Goal: Information Seeking & Learning: Learn about a topic

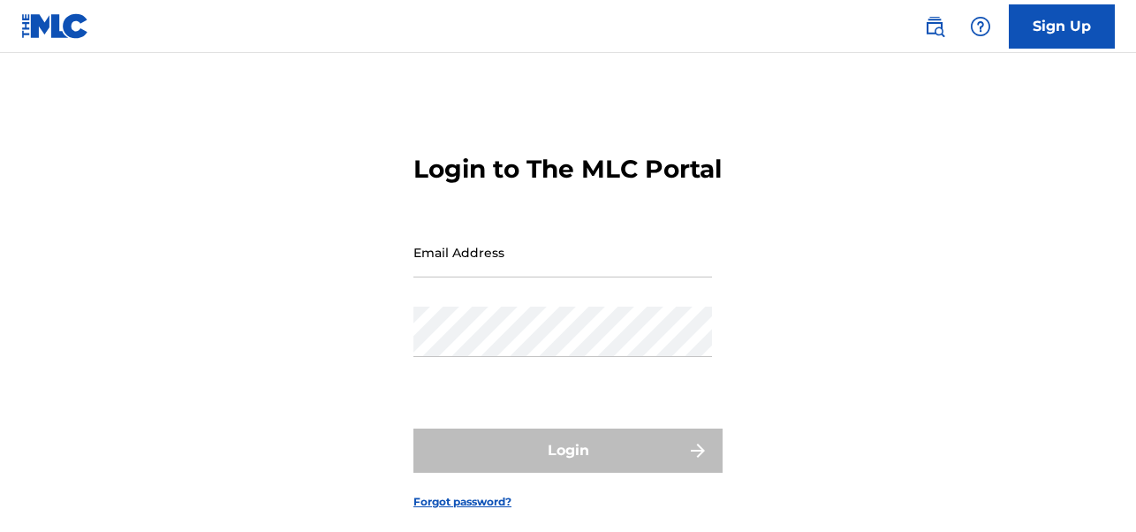
click at [482, 277] on input "Email Address" at bounding box center [562, 252] width 299 height 50
type input "[PERSON_NAME][EMAIL_ADDRESS][PERSON_NAME][DOMAIN_NAME]"
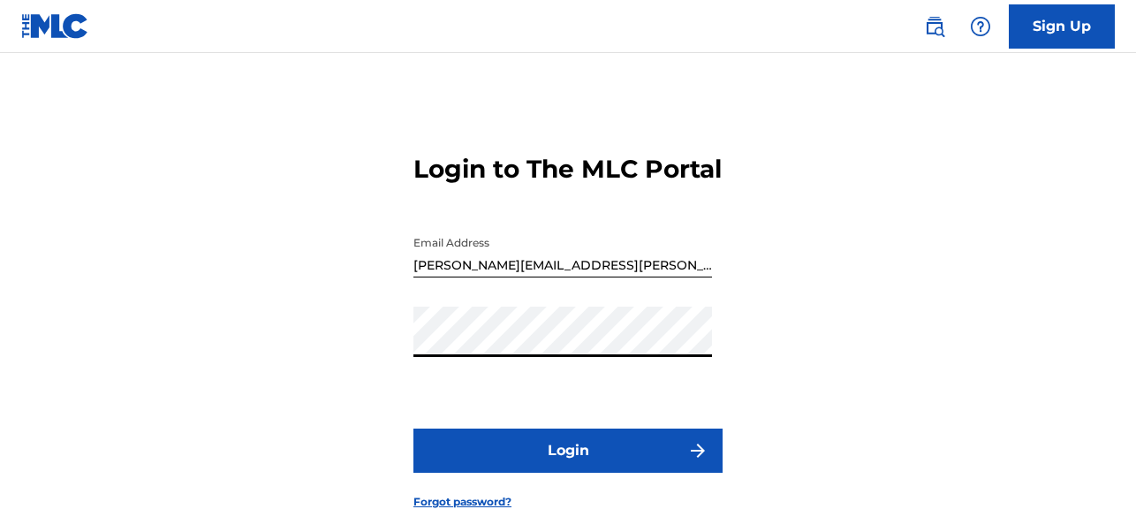
click at [561, 472] on button "Login" at bounding box center [567, 451] width 309 height 44
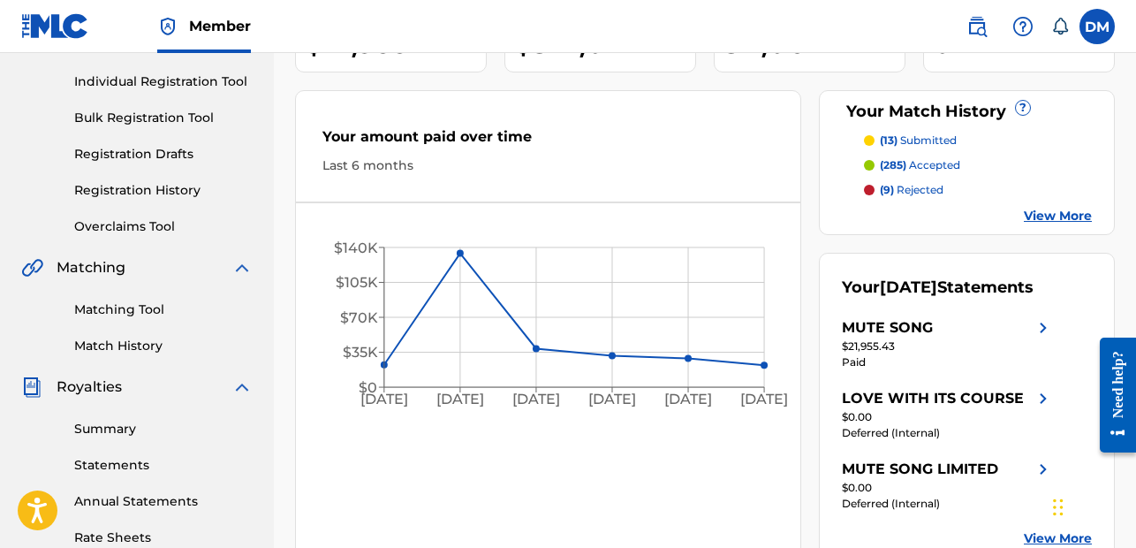
scroll to position [209, 0]
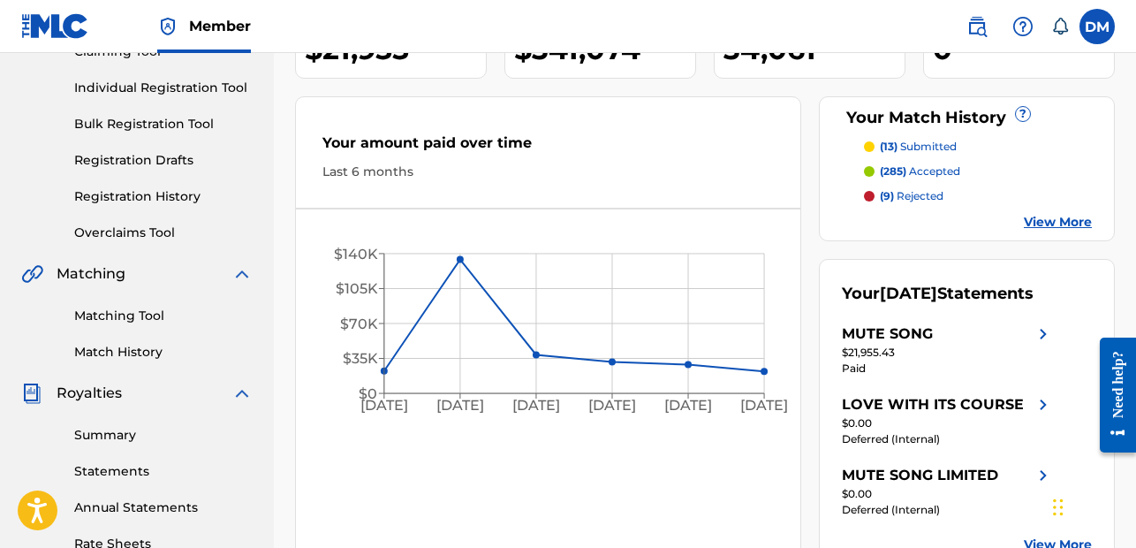
click at [128, 318] on link "Matching Tool" at bounding box center [163, 316] width 178 height 19
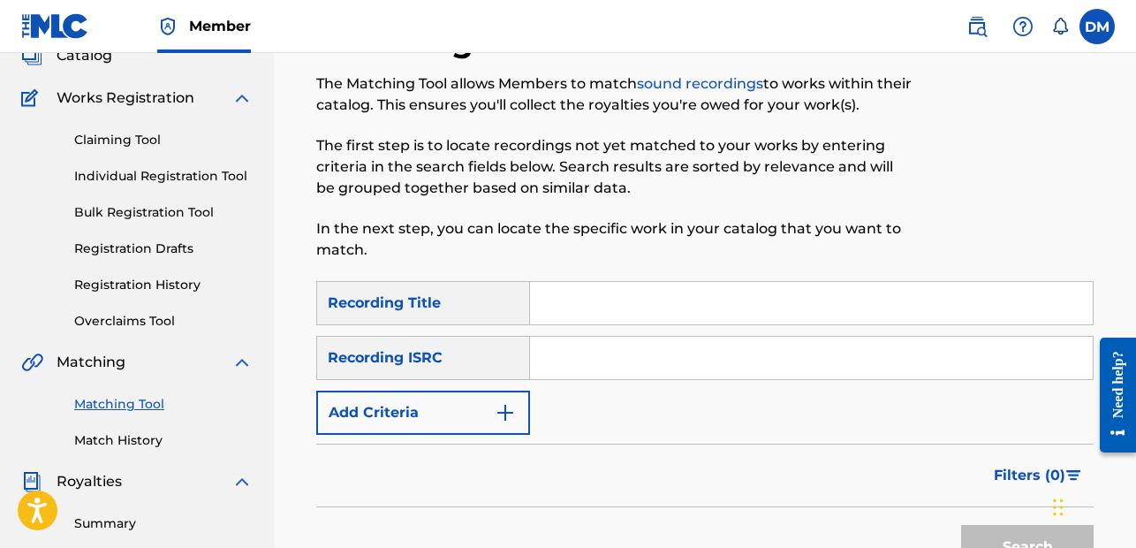
scroll to position [118, 0]
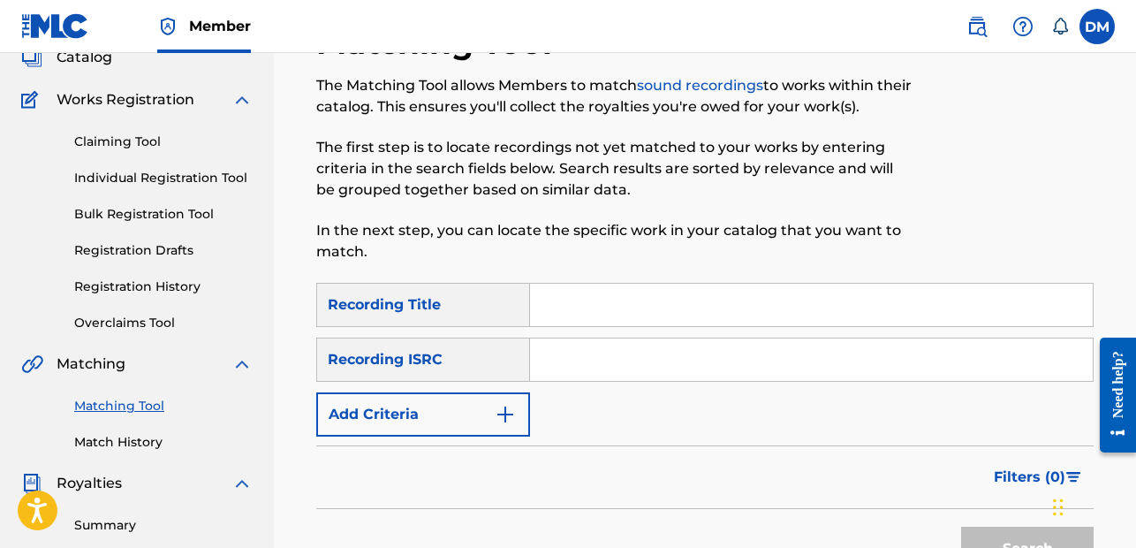
click at [436, 363] on div "Recording ISRC" at bounding box center [423, 360] width 214 height 44
click at [427, 407] on button "Add Criteria" at bounding box center [423, 414] width 214 height 44
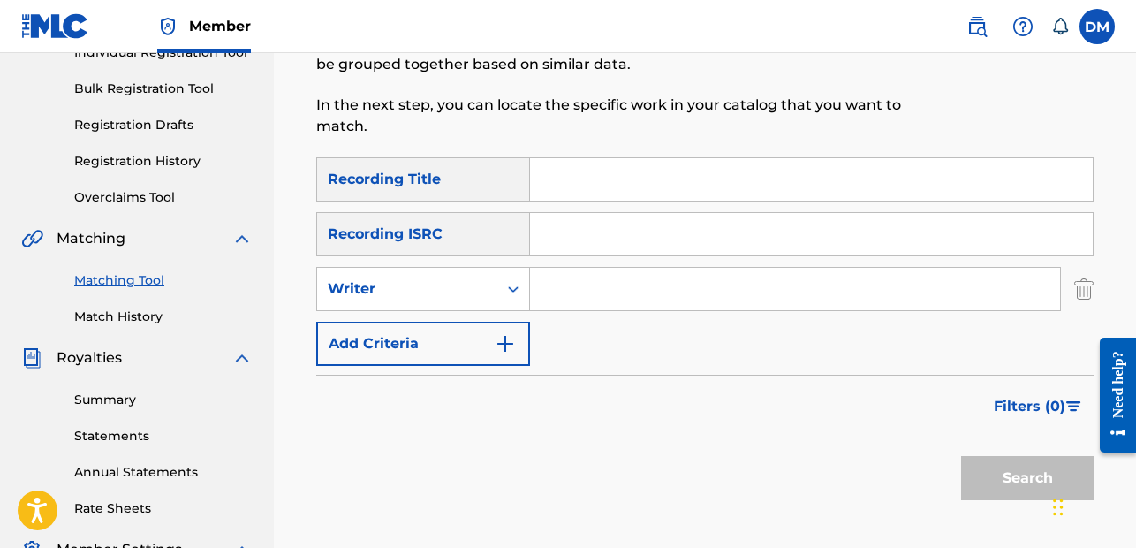
scroll to position [256, 0]
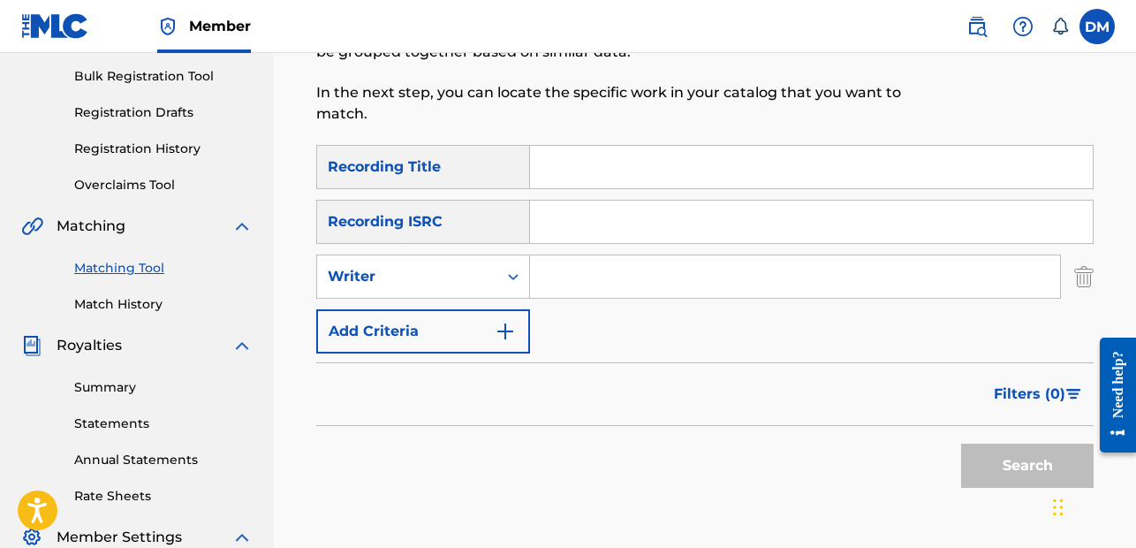
click at [409, 343] on button "Add Criteria" at bounding box center [423, 331] width 214 height 44
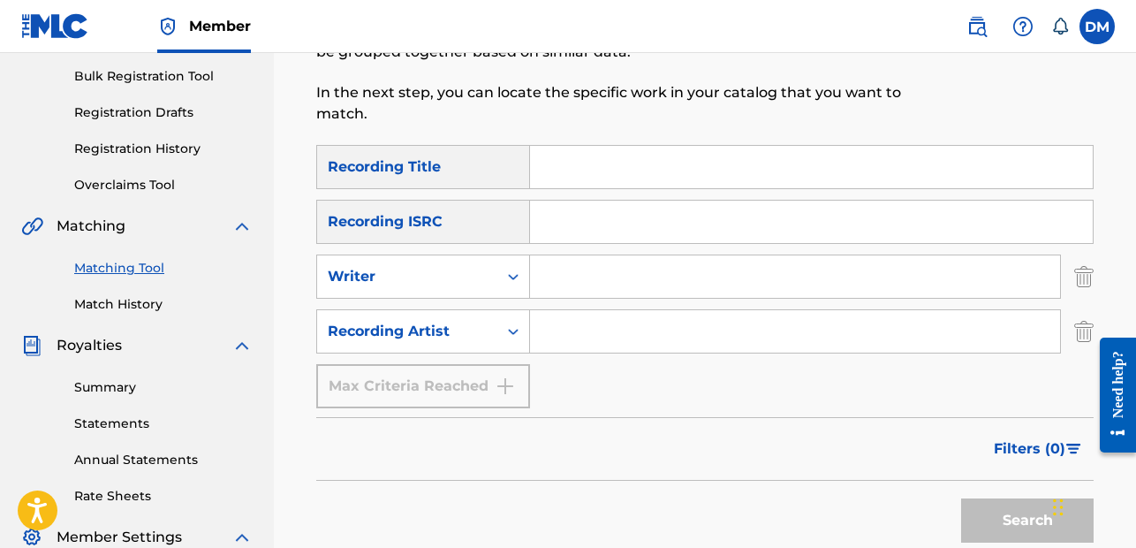
click at [567, 338] on input "Search Form" at bounding box center [795, 331] width 530 height 42
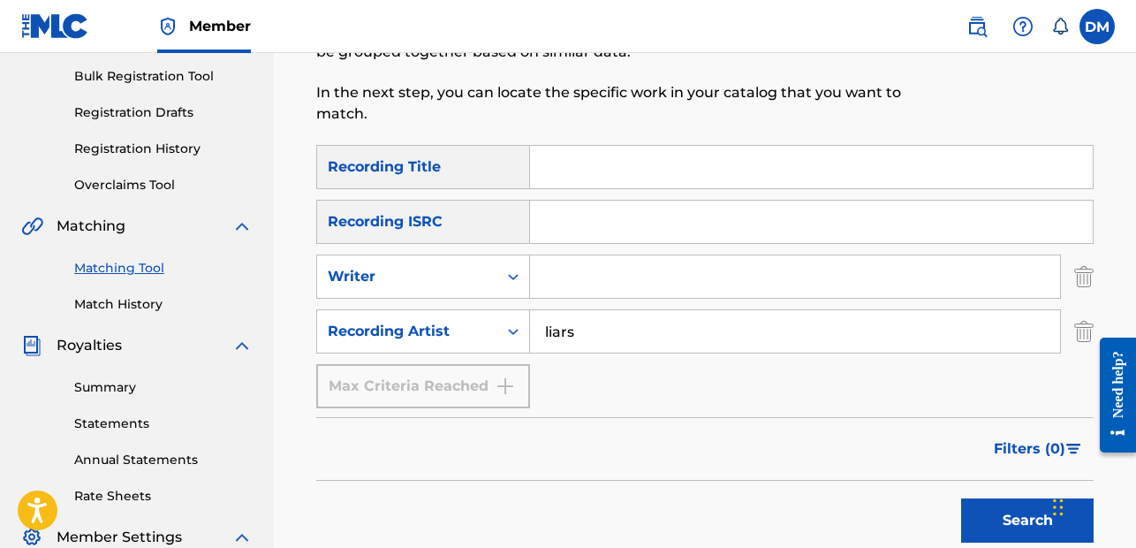
type input "liars"
click at [1015, 520] on button "Search" at bounding box center [1027, 520] width 133 height 44
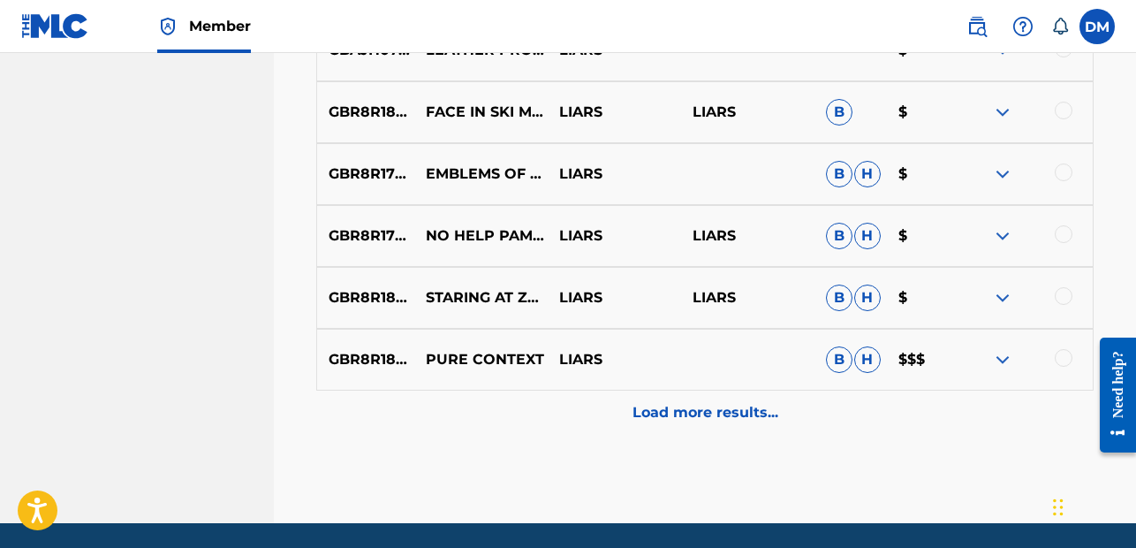
scroll to position [1099, 0]
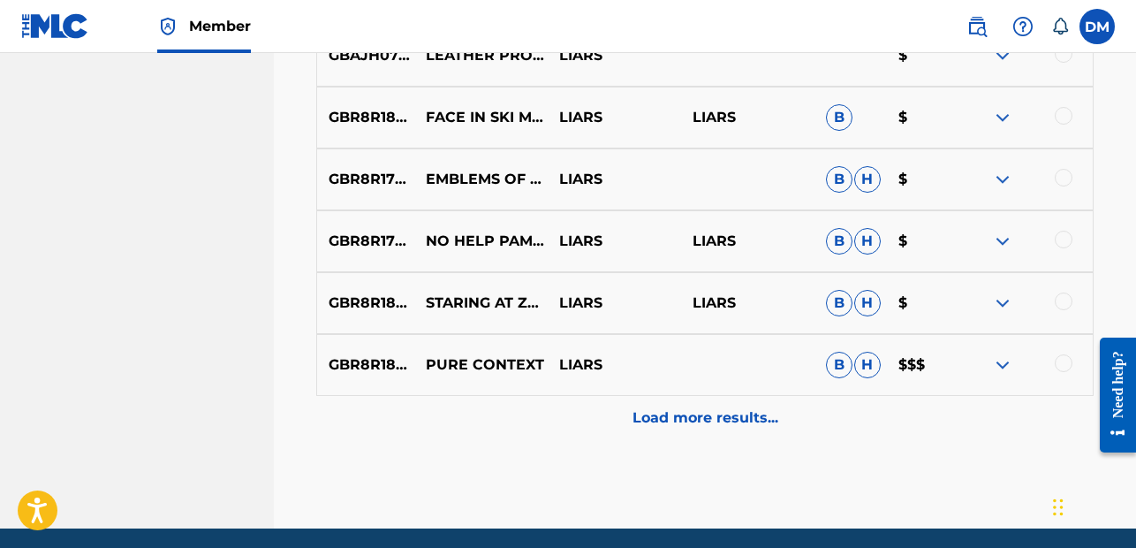
click at [672, 418] on p "Load more results..." at bounding box center [706, 417] width 146 height 21
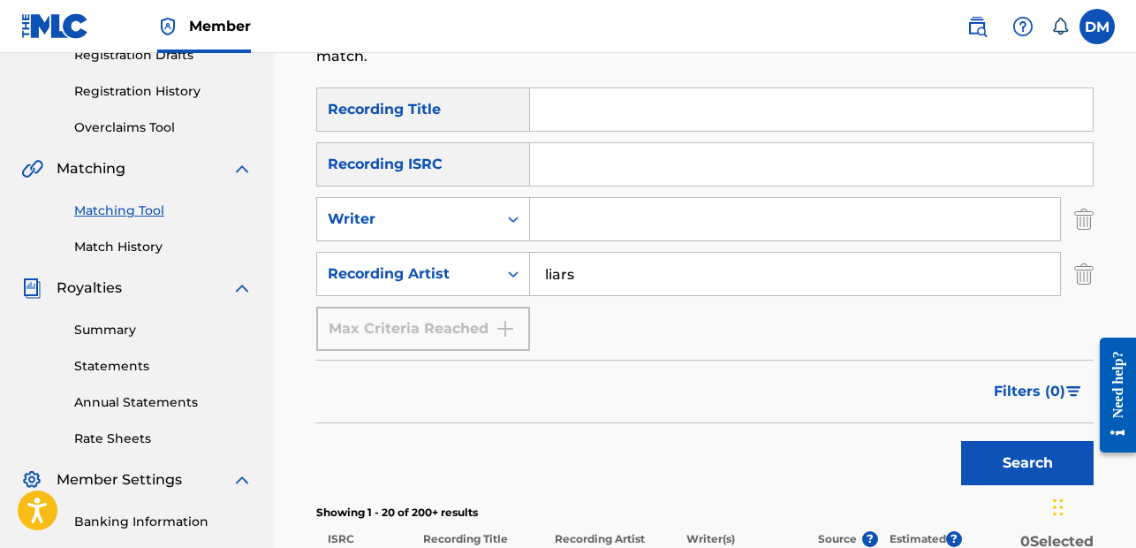
scroll to position [344, 0]
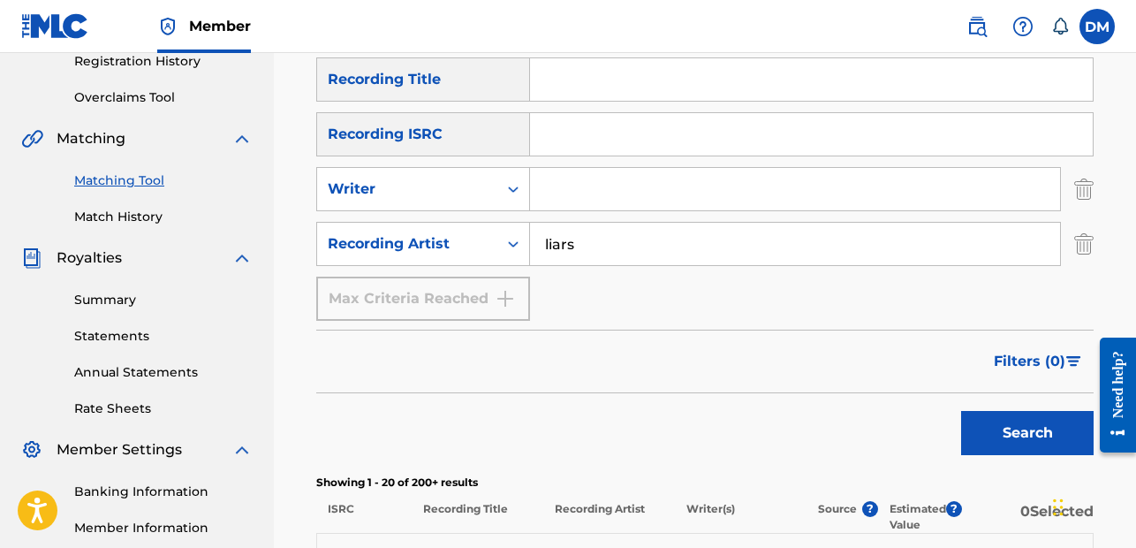
click at [1031, 358] on span "Filters ( 0 )" at bounding box center [1030, 361] width 72 height 21
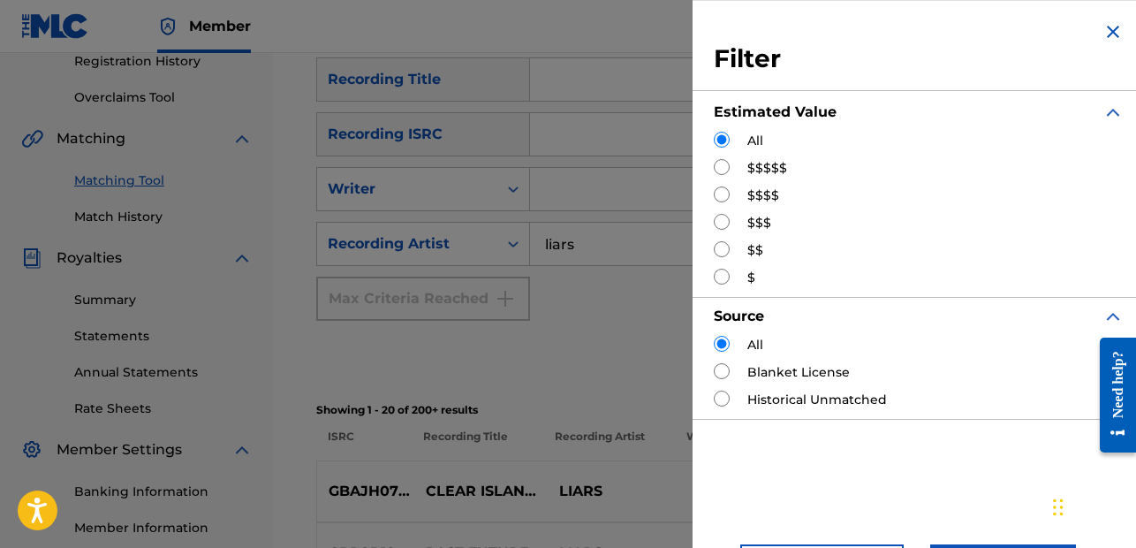
click at [723, 170] on input "Search Form" at bounding box center [722, 167] width 16 height 16
radio input "true"
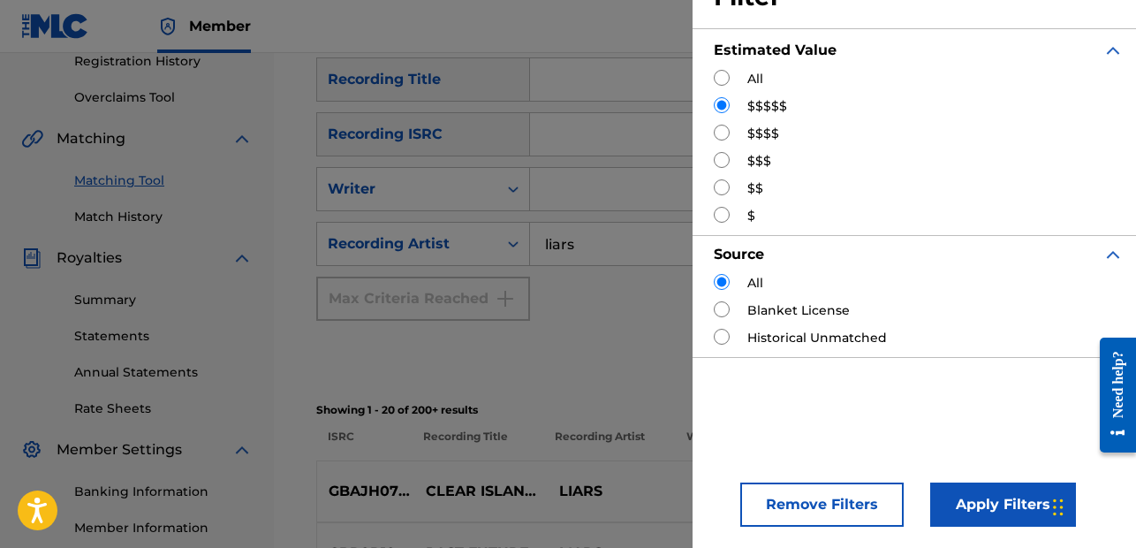
click at [987, 503] on button "Apply Filters" at bounding box center [1003, 504] width 146 height 44
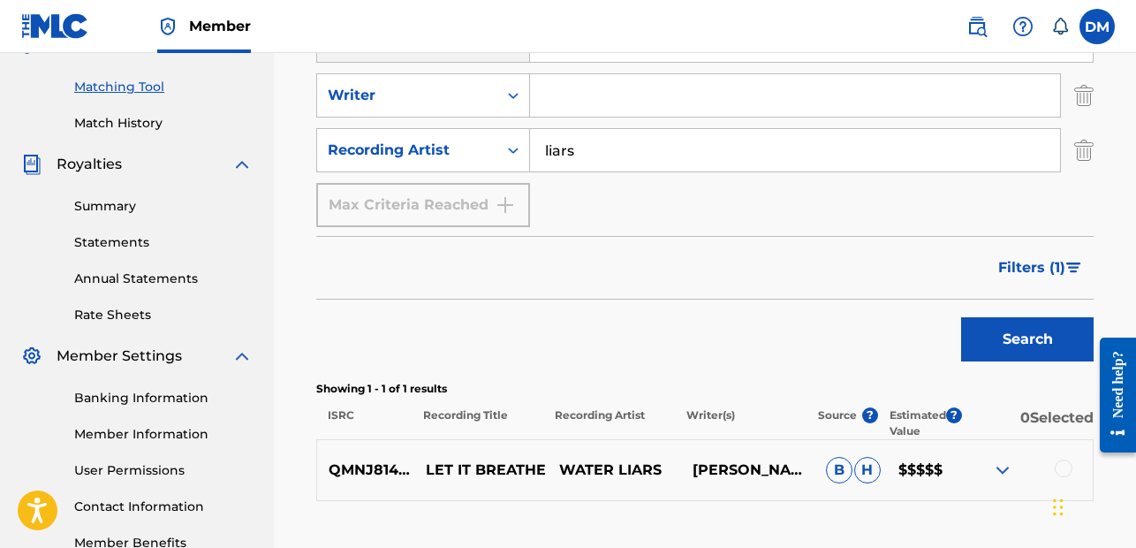
scroll to position [564, 0]
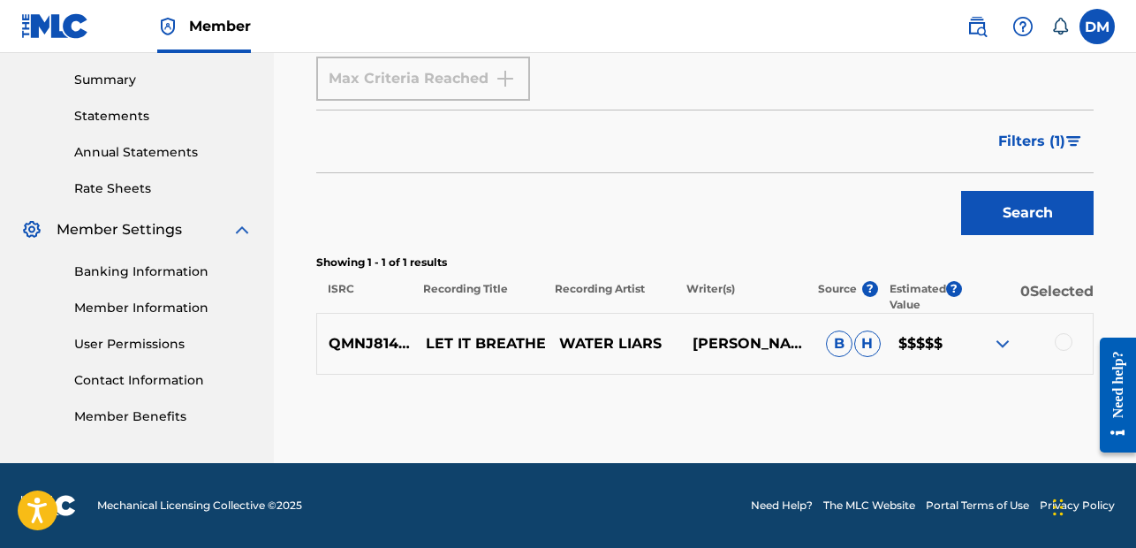
click at [1031, 140] on span "Filters ( 1 )" at bounding box center [1031, 141] width 67 height 21
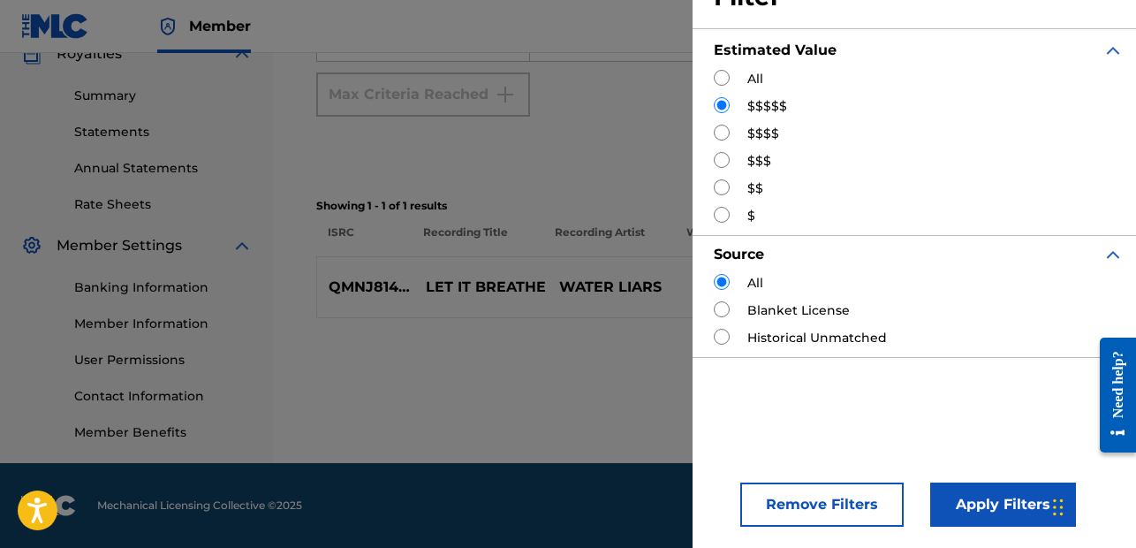
click at [725, 135] on input "Search Form" at bounding box center [722, 133] width 16 height 16
radio input "true"
click at [722, 102] on input "Search Form" at bounding box center [722, 105] width 16 height 16
radio input "true"
click at [725, 130] on input "Search Form" at bounding box center [722, 133] width 16 height 16
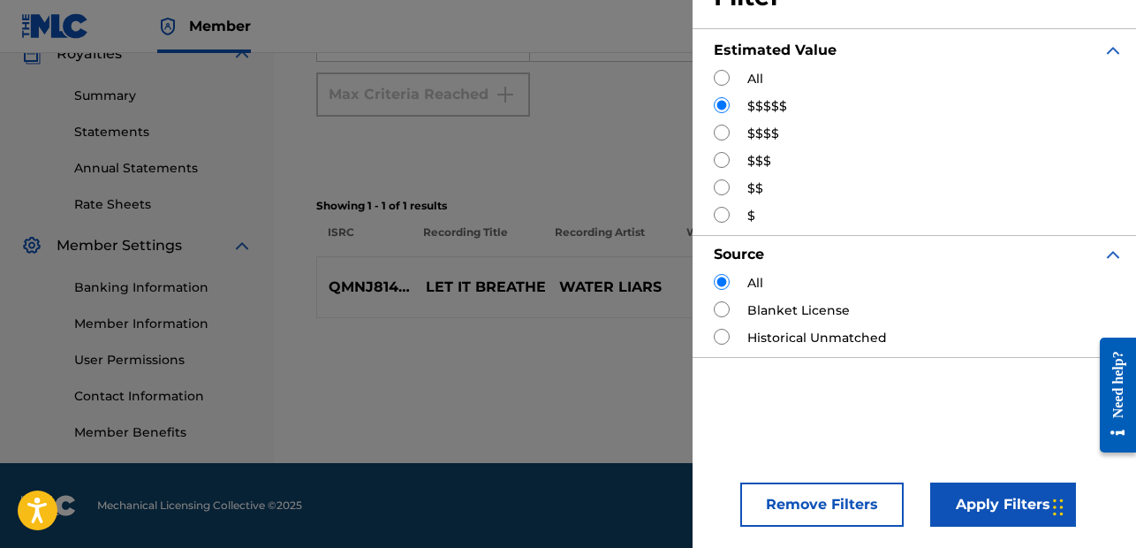
radio input "true"
click at [1002, 498] on button "Apply Filters" at bounding box center [1003, 504] width 146 height 44
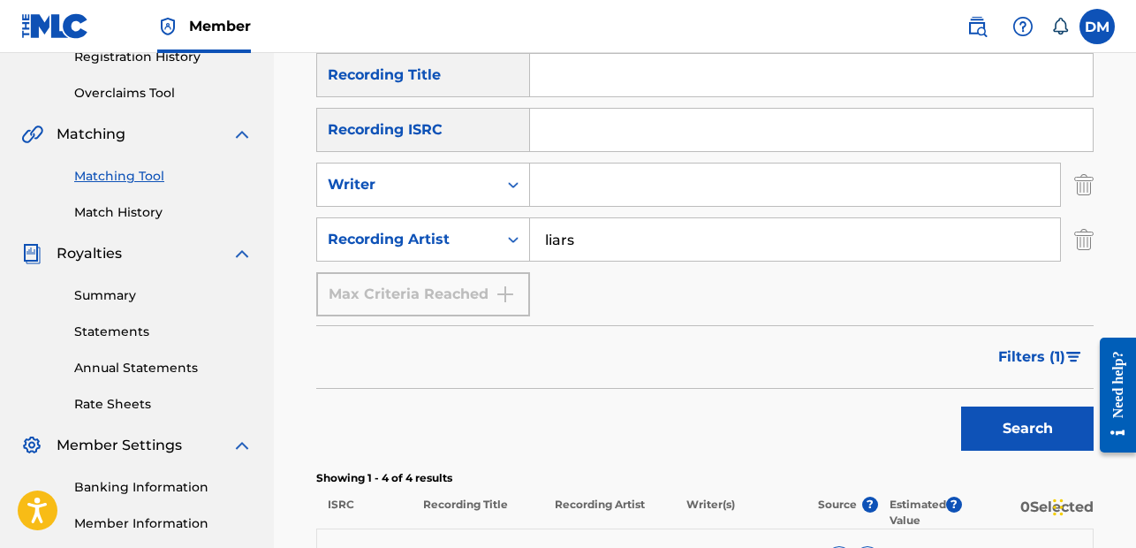
scroll to position [0, 0]
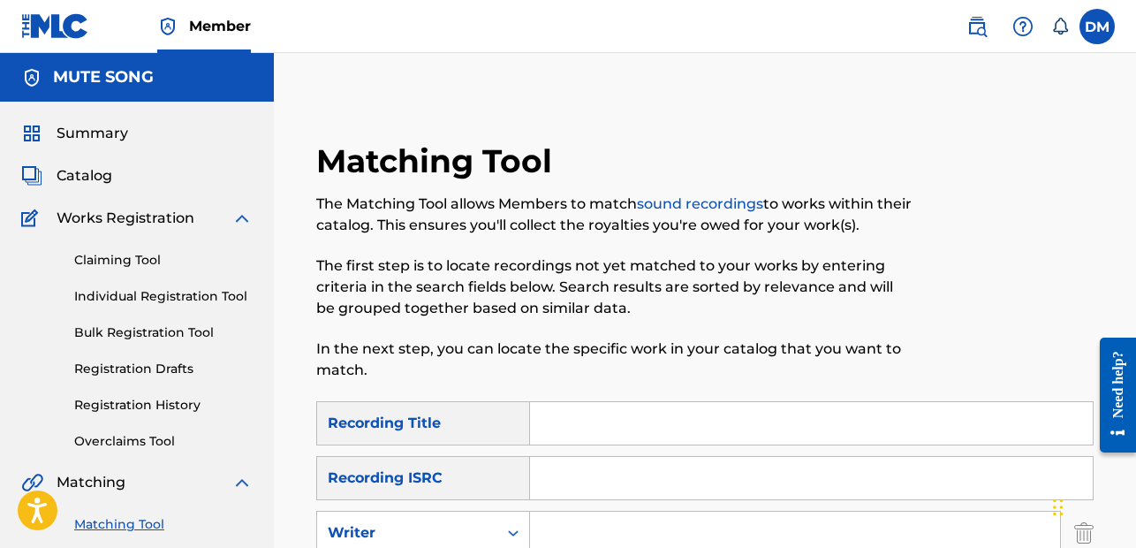
click at [601, 432] on input "Search Form" at bounding box center [811, 423] width 563 height 42
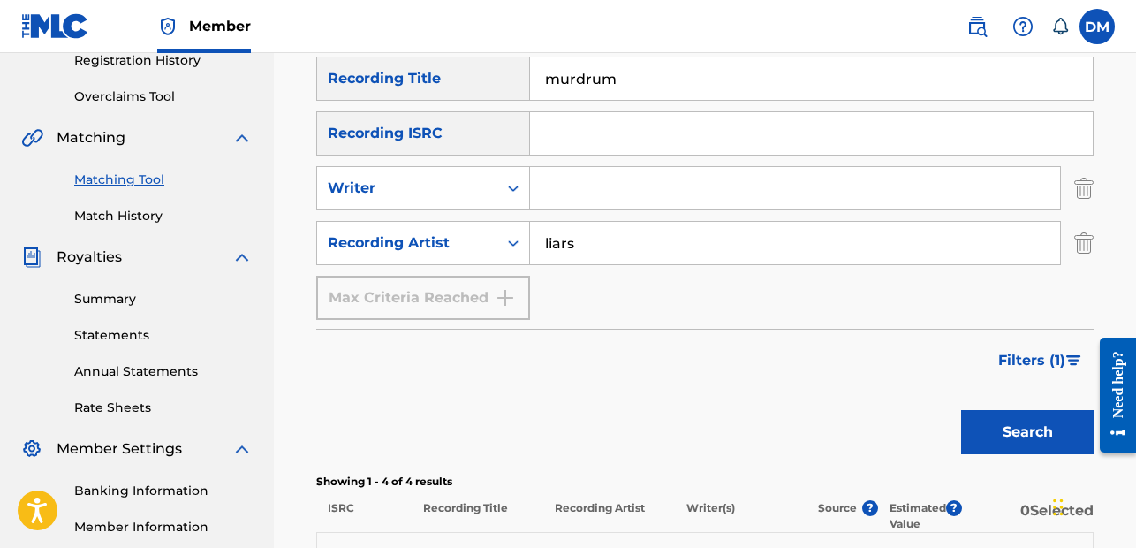
scroll to position [353, 0]
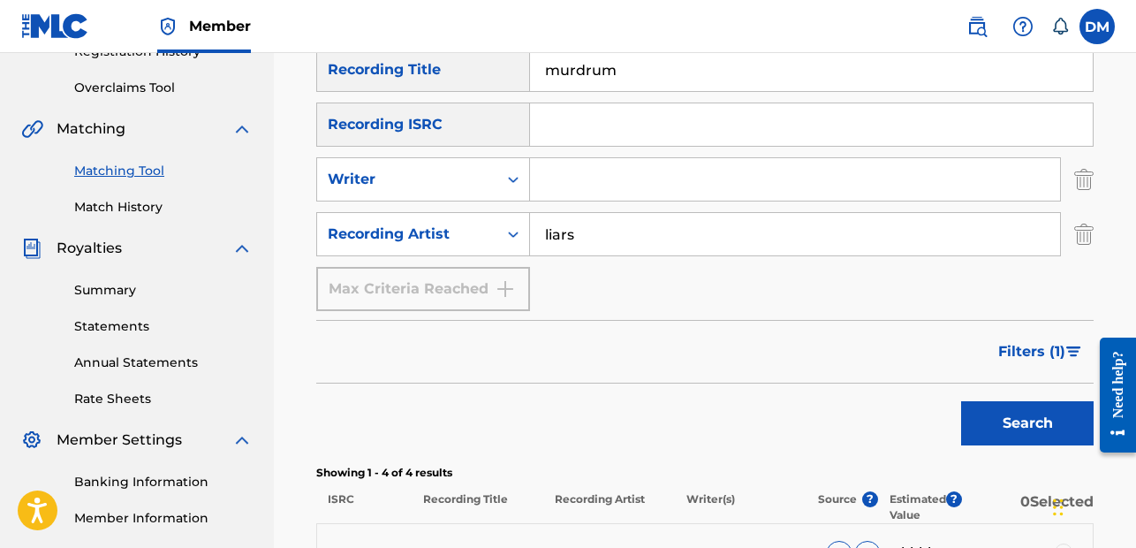
type input "murdrum"
click at [1034, 352] on span "Filters ( 1 )" at bounding box center [1031, 351] width 67 height 21
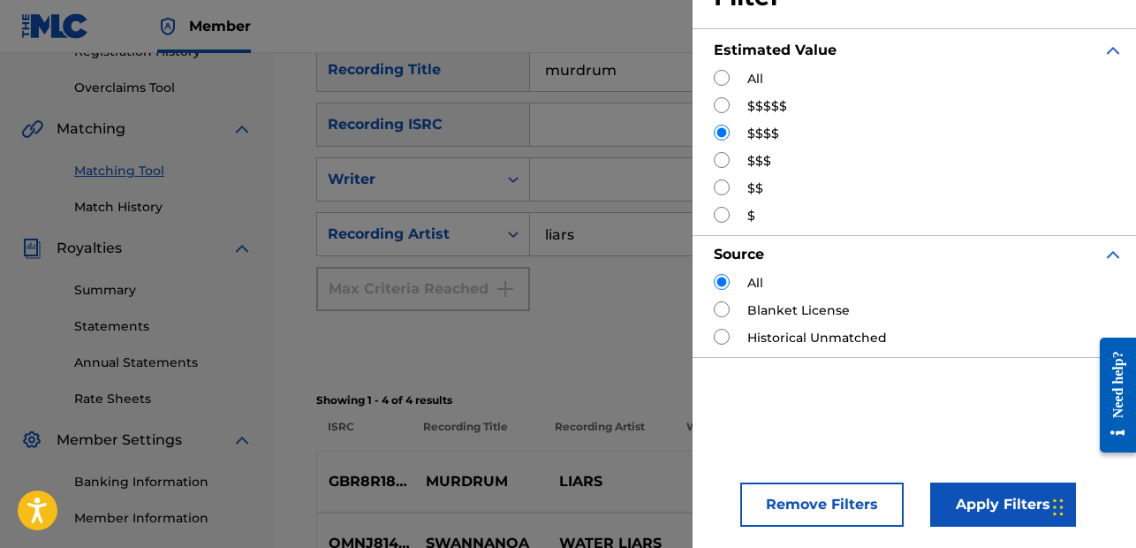
click at [720, 74] on input "Search Form" at bounding box center [722, 78] width 16 height 16
radio input "true"
click at [1005, 500] on button "Apply Filters" at bounding box center [1003, 504] width 146 height 44
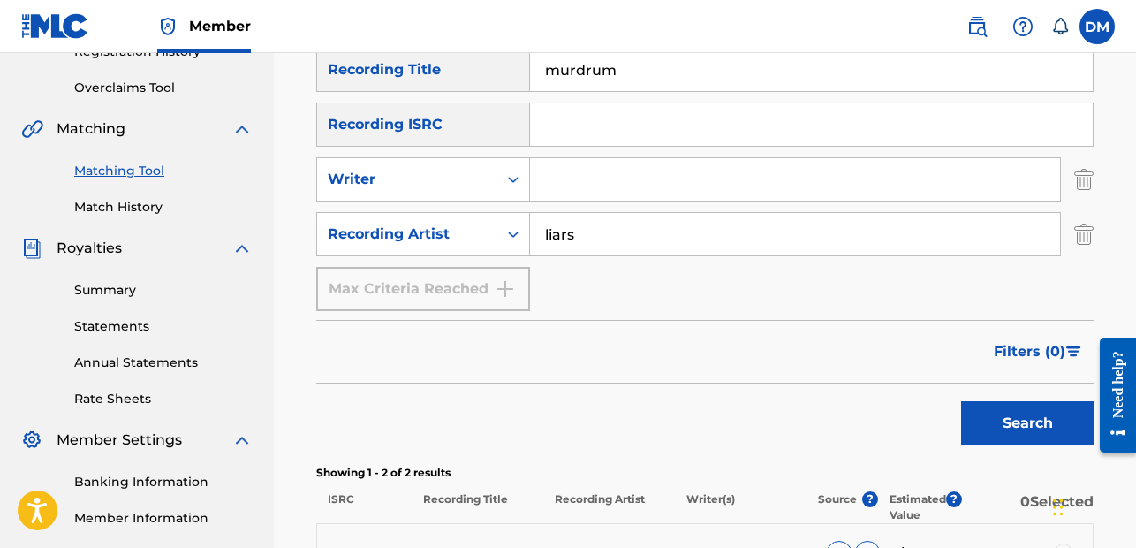
click at [1024, 419] on button "Search" at bounding box center [1027, 423] width 133 height 44
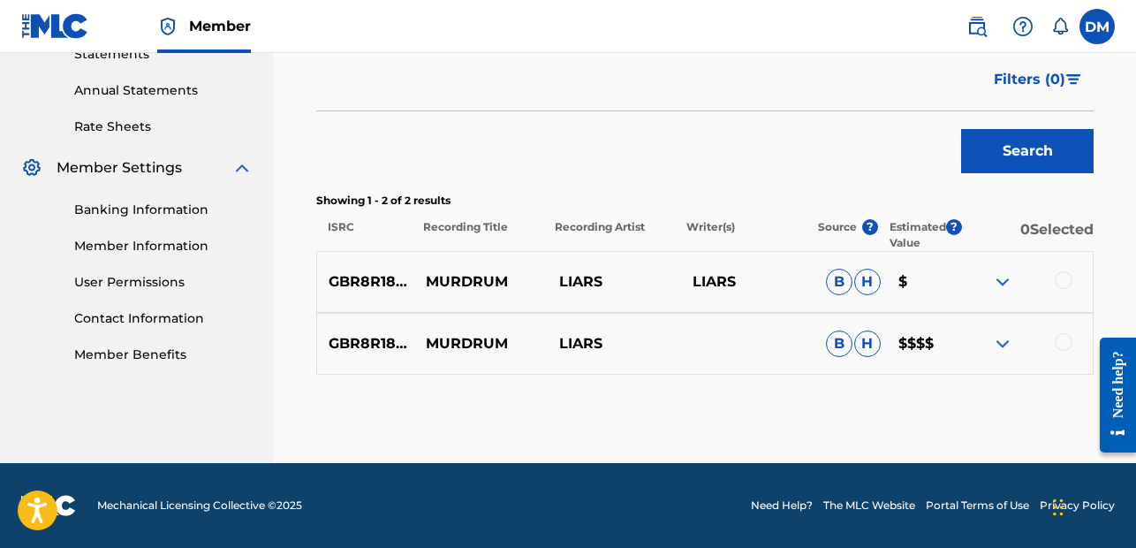
scroll to position [625, 0]
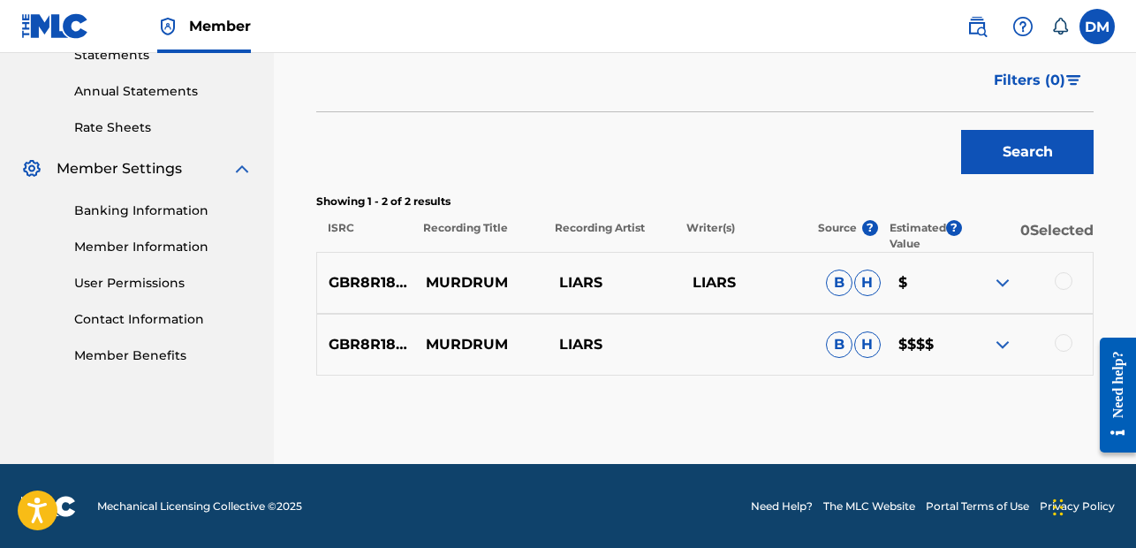
click at [1063, 278] on div at bounding box center [1064, 281] width 18 height 18
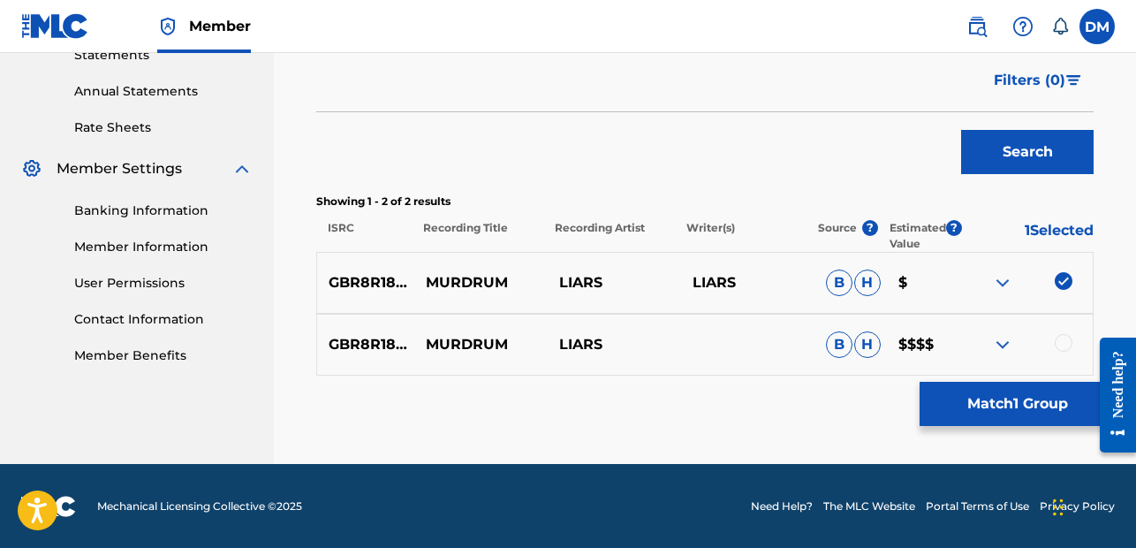
click at [1062, 338] on div at bounding box center [1064, 343] width 18 height 18
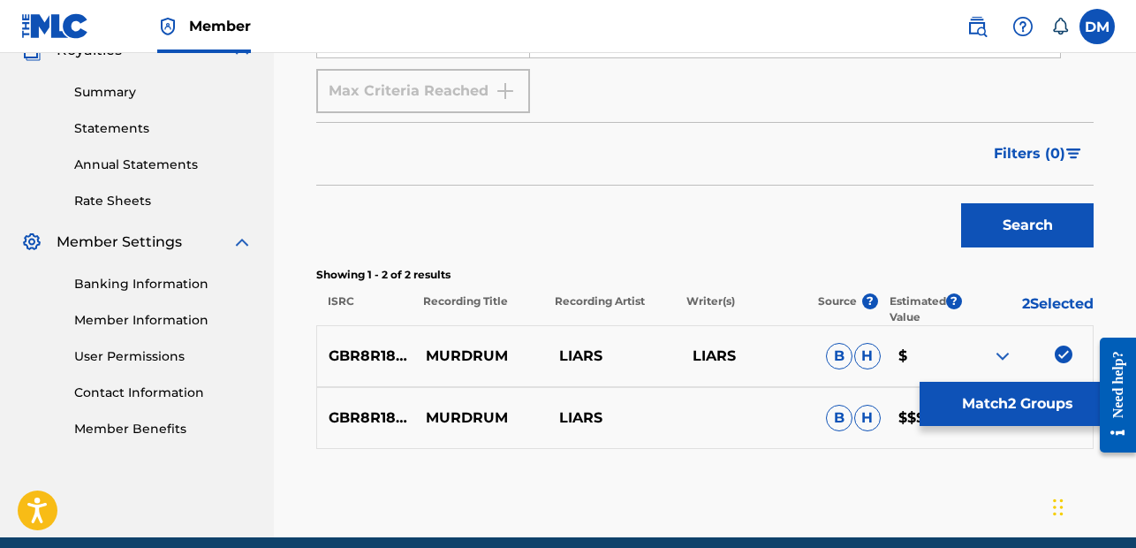
scroll to position [550, 0]
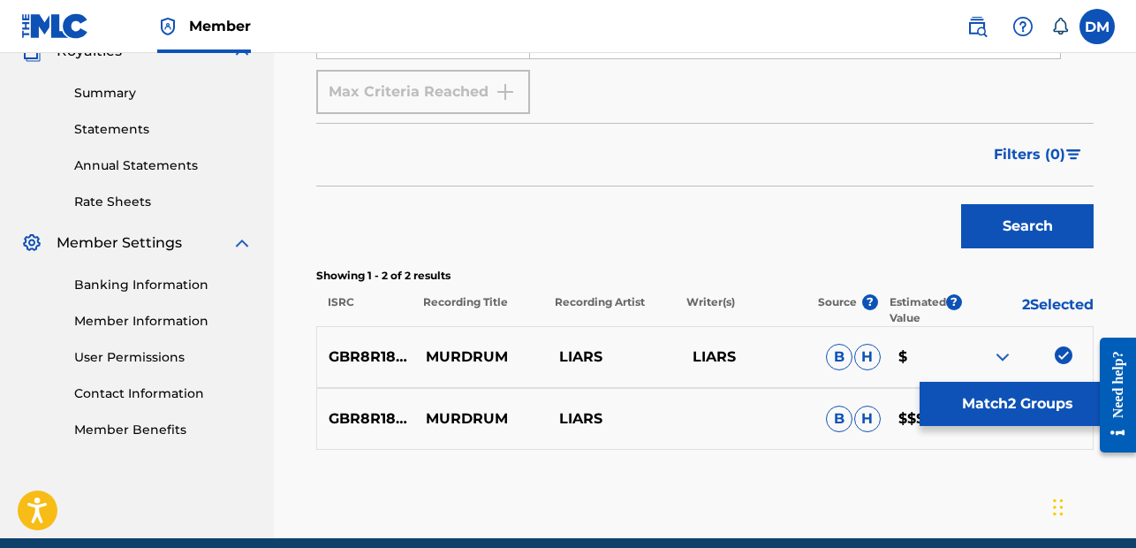
click at [1028, 223] on button "Search" at bounding box center [1027, 226] width 133 height 44
click at [986, 399] on button "Match 2 Groups" at bounding box center [1017, 404] width 195 height 44
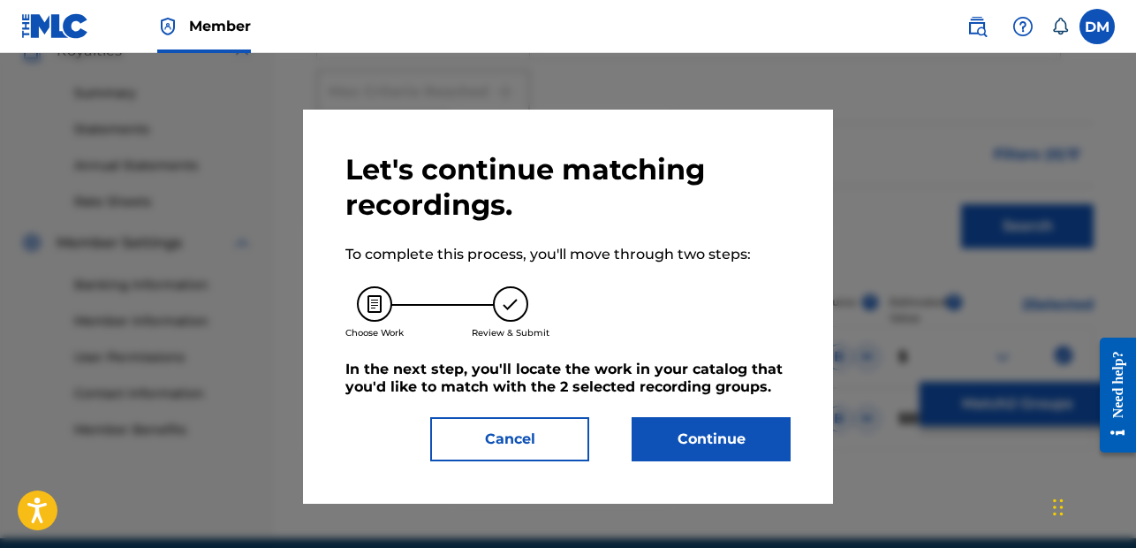
click at [742, 429] on button "Continue" at bounding box center [711, 439] width 159 height 44
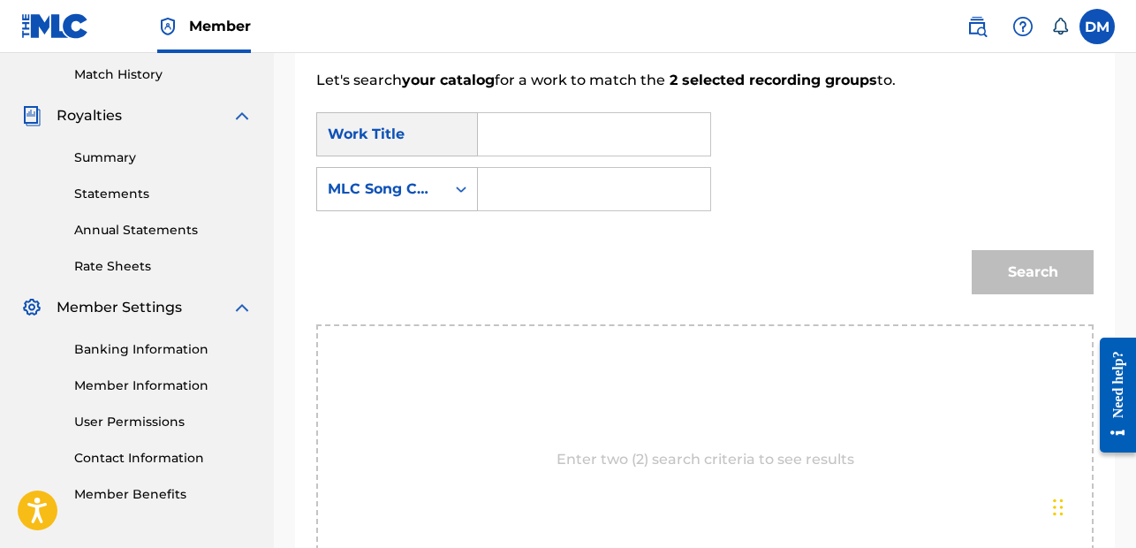
scroll to position [460, 0]
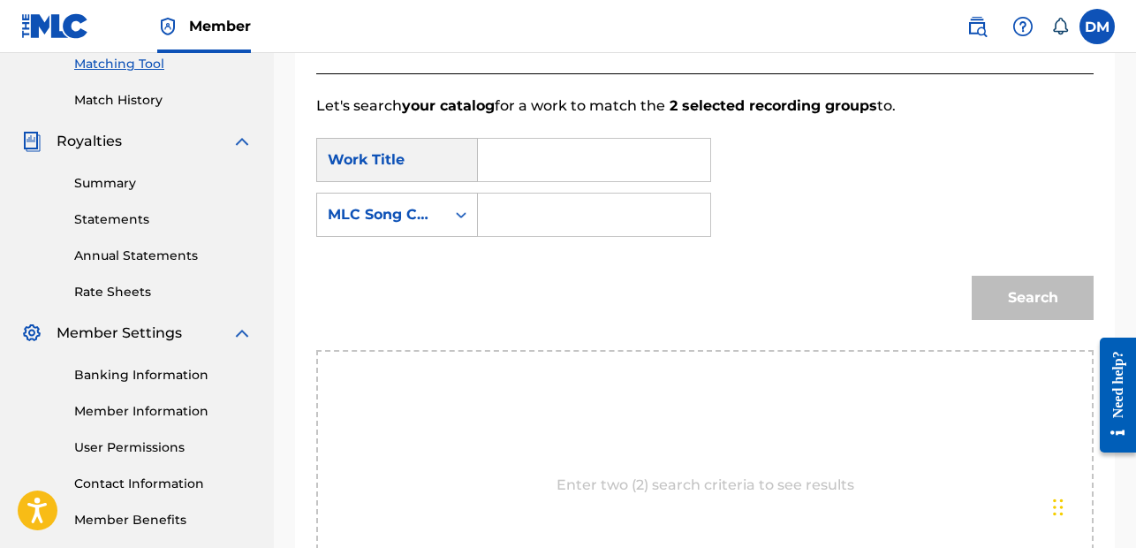
click at [554, 164] on input "Search Form" at bounding box center [594, 160] width 202 height 42
type input "murdrum"
click at [435, 204] on div "MLC Song Code" at bounding box center [381, 214] width 107 height 21
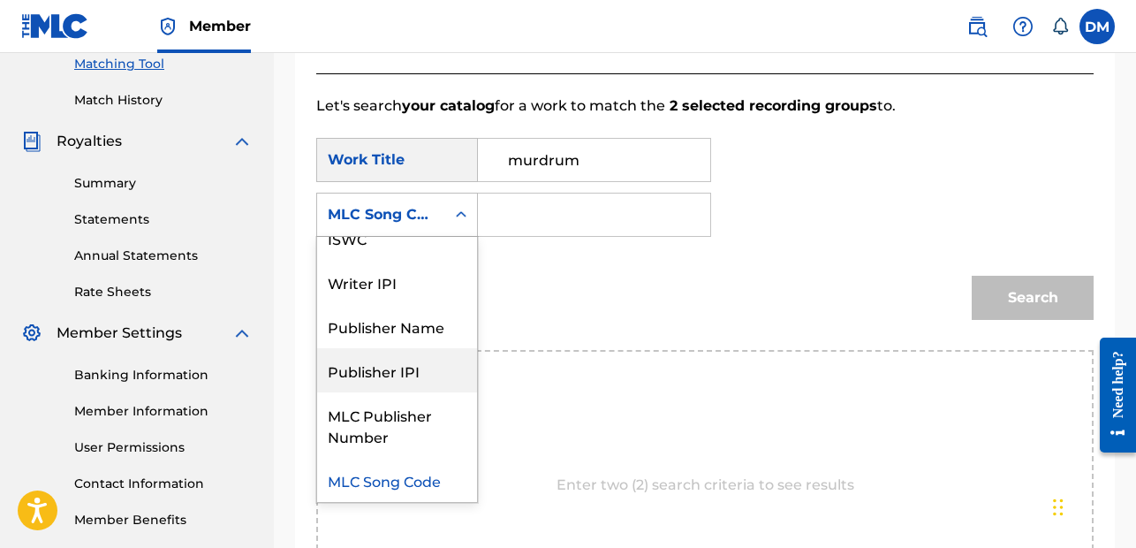
scroll to position [0, 0]
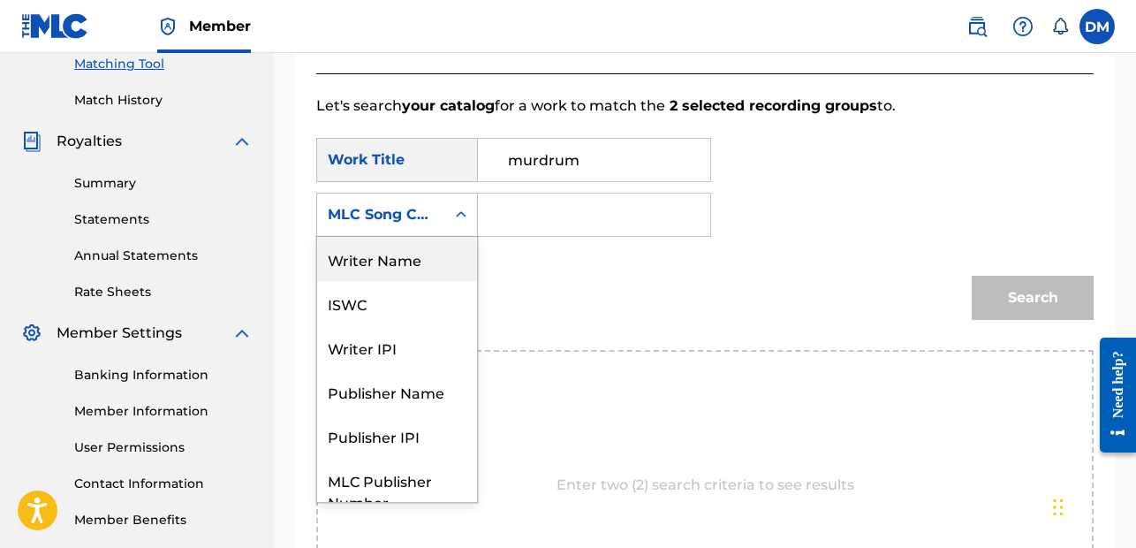
click at [477, 237] on div "Writer Name" at bounding box center [397, 259] width 160 height 44
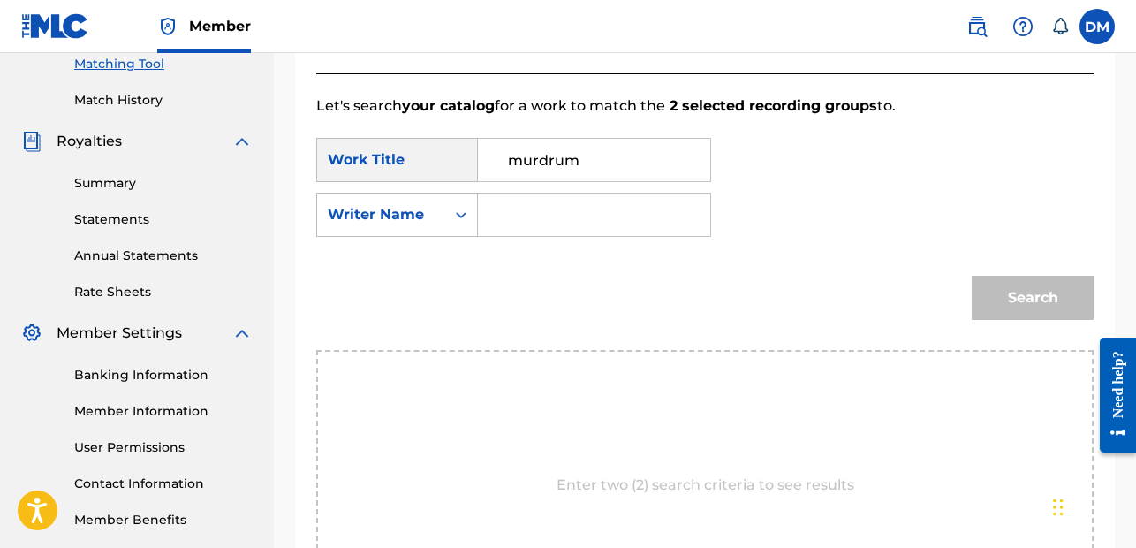
click at [695, 193] on input "Search Form" at bounding box center [594, 214] width 202 height 42
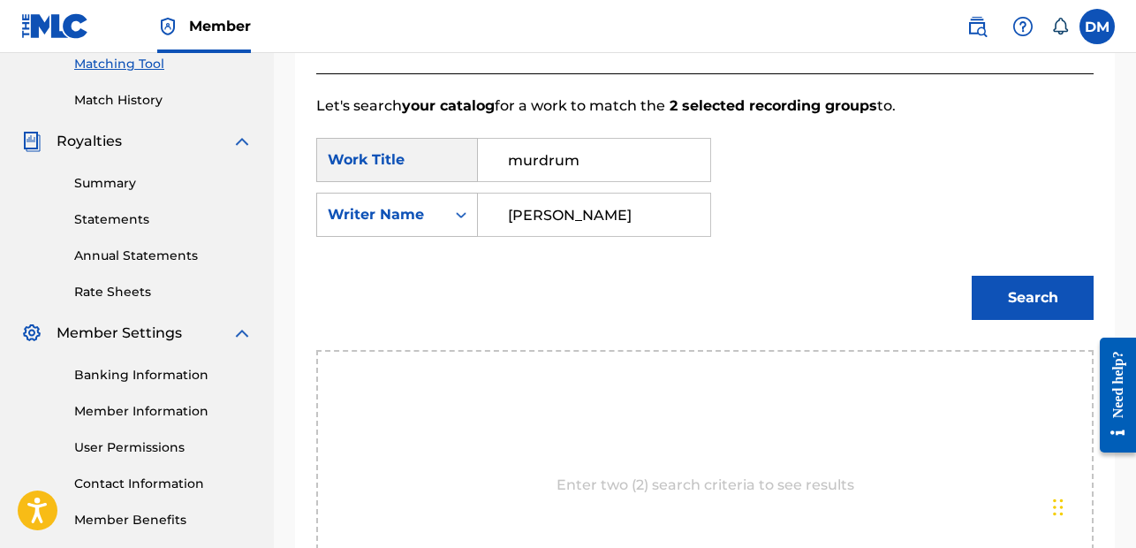
type input "[PERSON_NAME]"
click at [1030, 276] on button "Search" at bounding box center [1033, 298] width 122 height 44
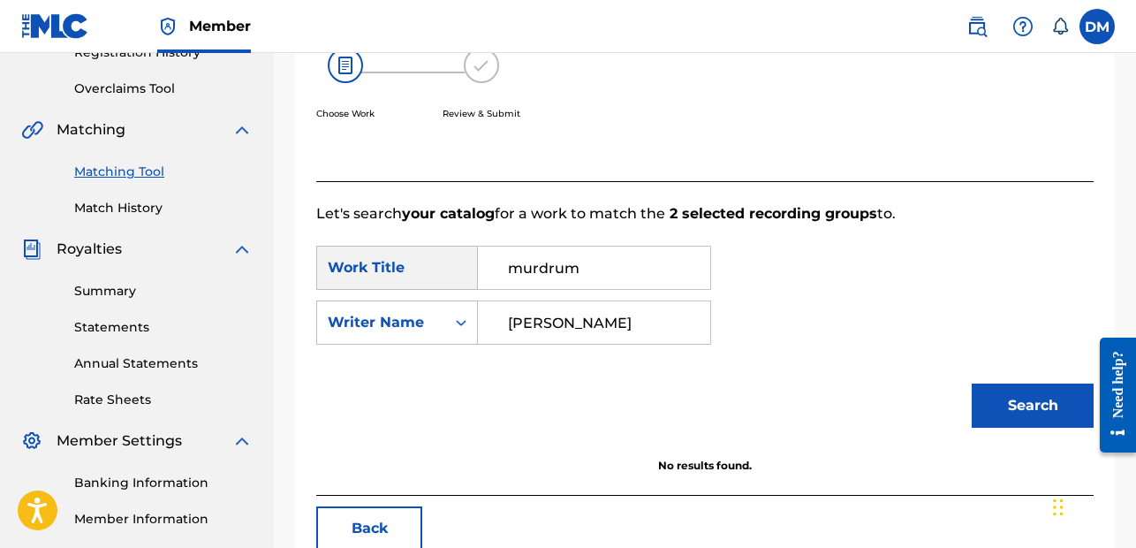
scroll to position [381, 0]
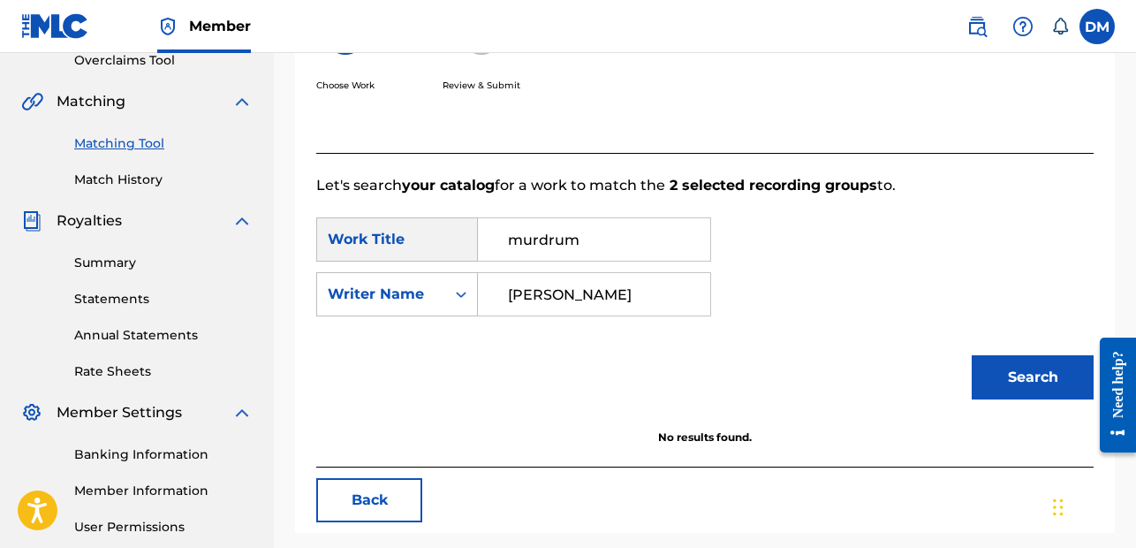
click at [1037, 355] on button "Search" at bounding box center [1033, 377] width 122 height 44
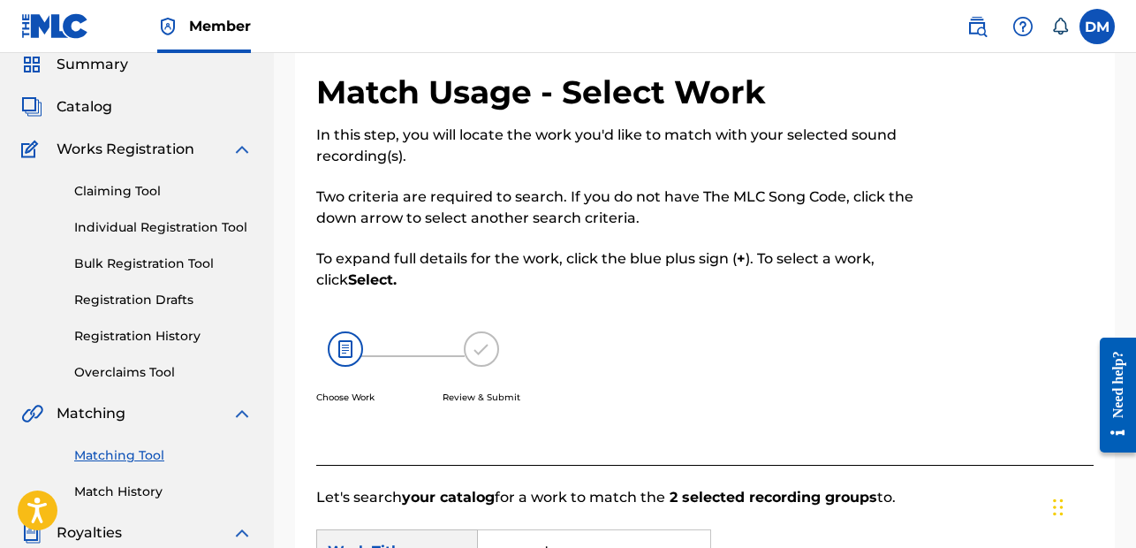
scroll to position [72, 0]
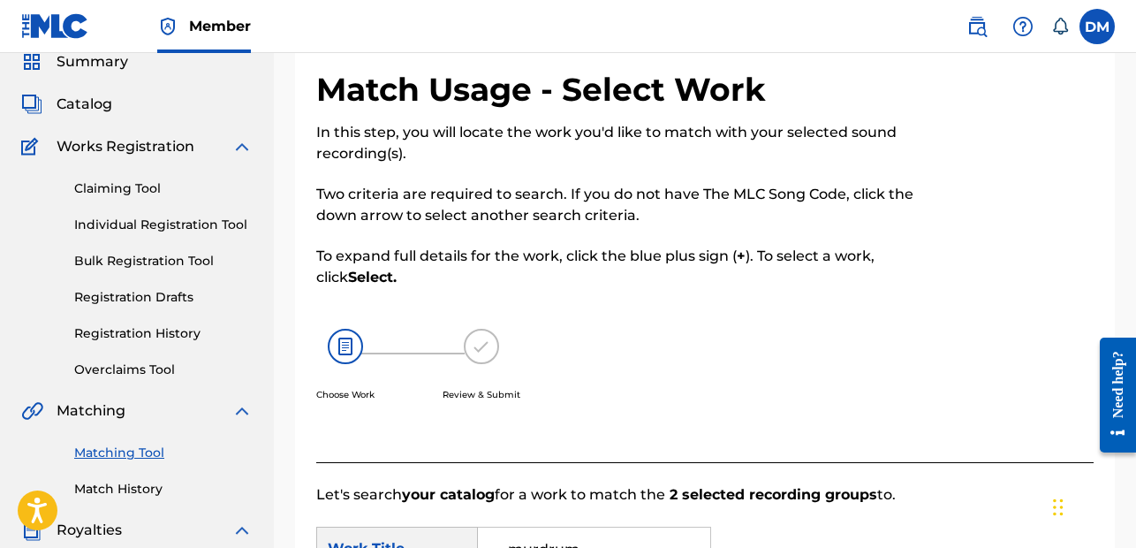
click at [89, 110] on span "Catalog" at bounding box center [85, 104] width 56 height 21
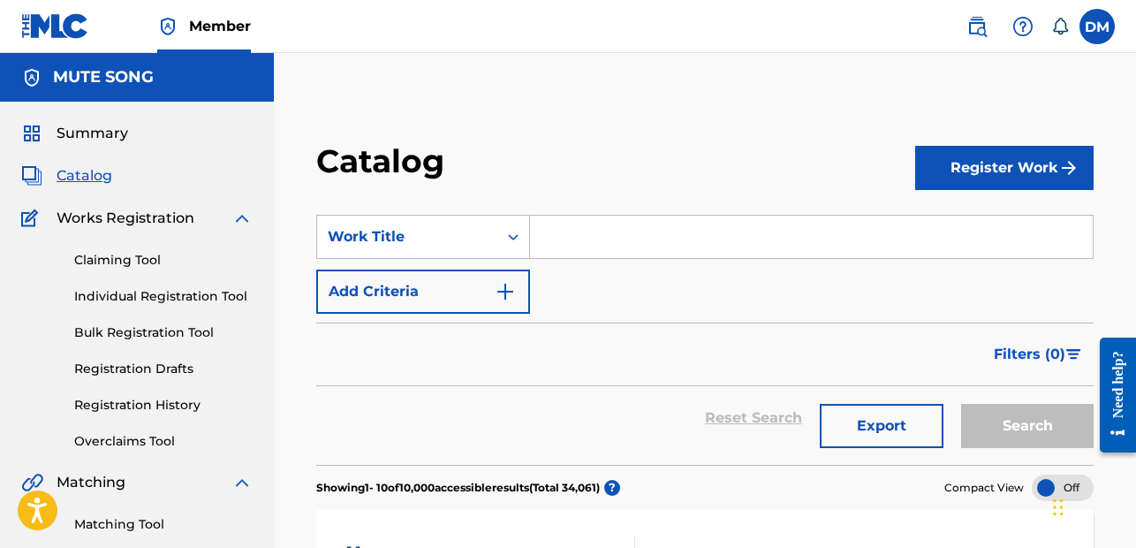
click at [599, 229] on input "Search Form" at bounding box center [811, 237] width 563 height 42
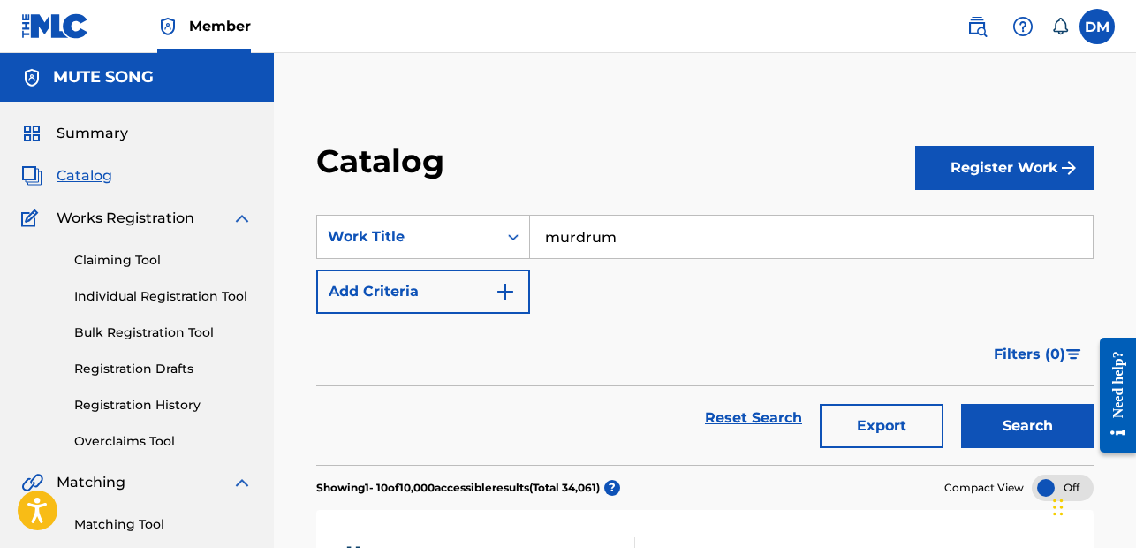
click at [1007, 422] on button "Search" at bounding box center [1027, 426] width 133 height 44
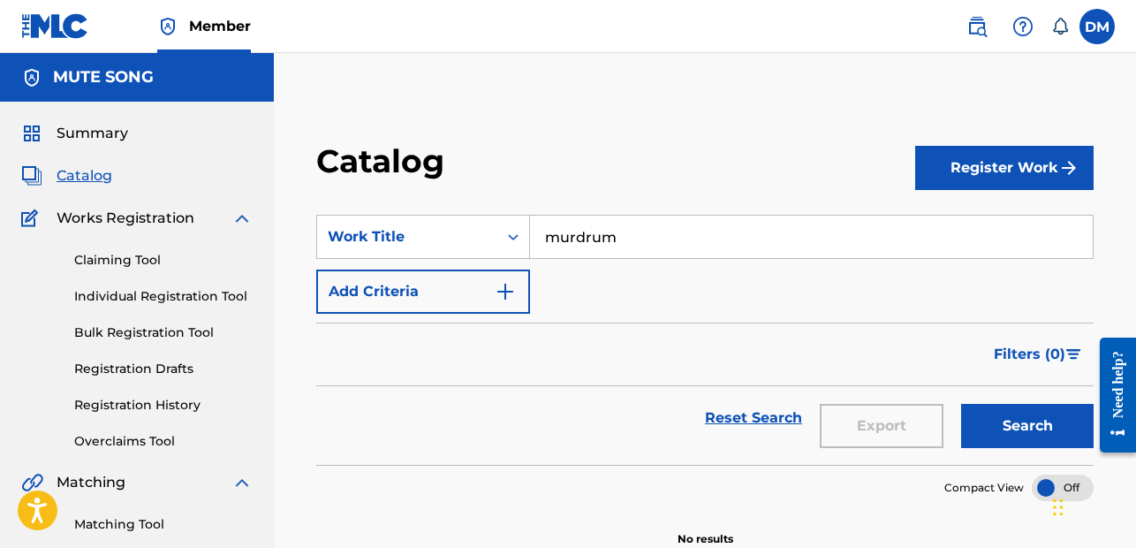
drag, startPoint x: 399, startPoint y: 204, endPoint x: 196, endPoint y: 186, distance: 204.1
click at [197, 186] on main "MUTE SONG Summary Catalog Works Registration Claiming Tool Individual Registrat…" at bounding box center [568, 532] width 1136 height 958
click at [1036, 419] on button "Search" at bounding box center [1027, 426] width 133 height 44
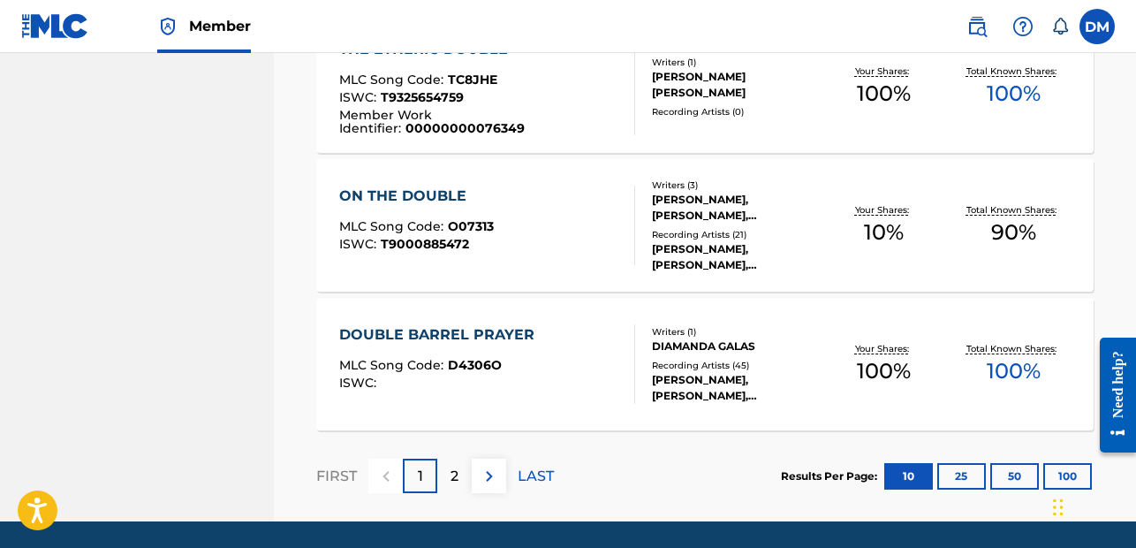
scroll to position [1519, 0]
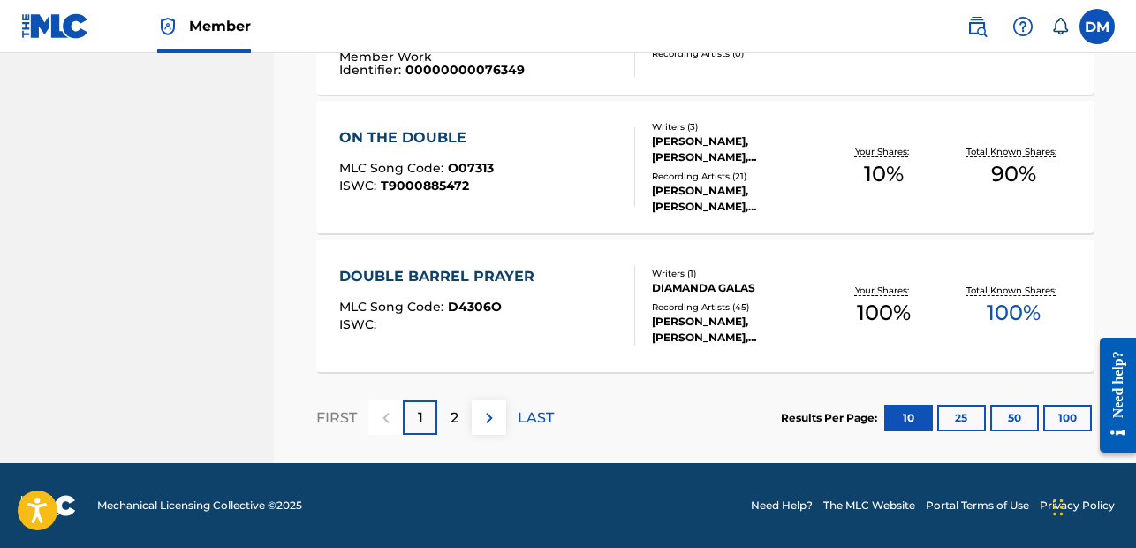
click at [454, 415] on p "2" at bounding box center [455, 417] width 8 height 21
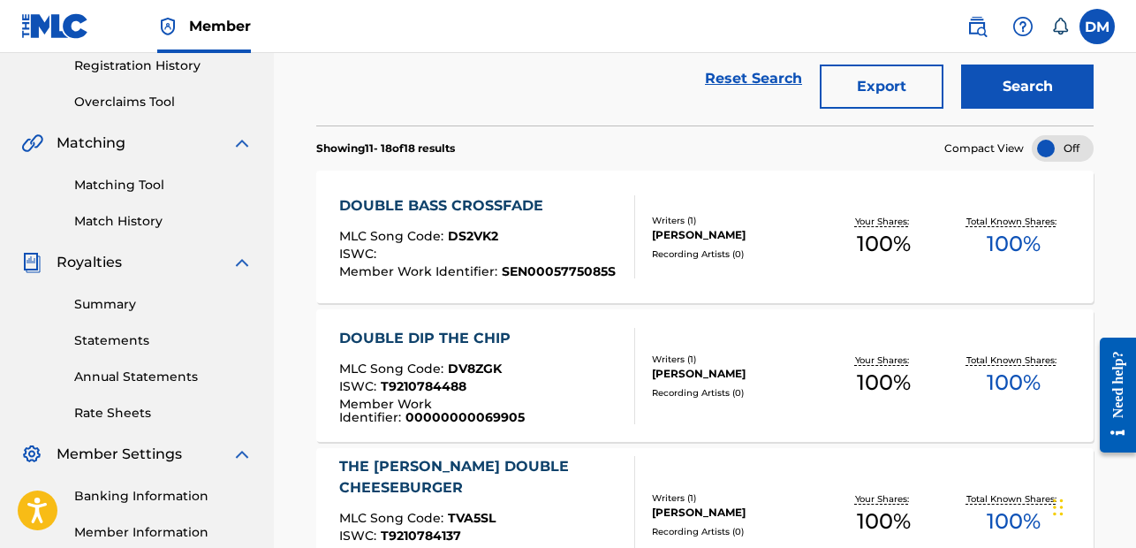
scroll to position [0, 0]
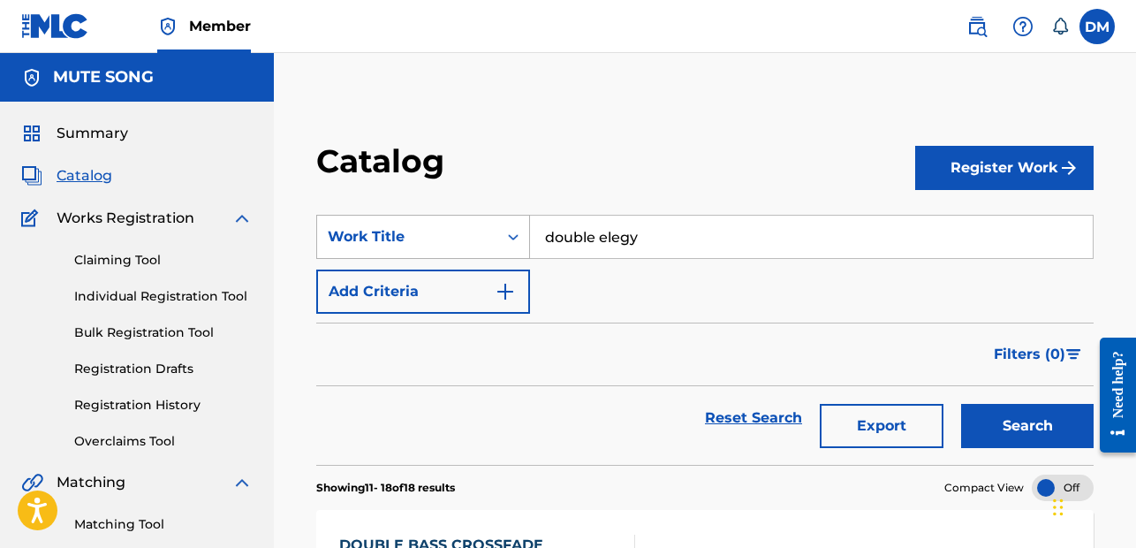
drag, startPoint x: 672, startPoint y: 235, endPoint x: 332, endPoint y: 227, distance: 340.3
click at [332, 227] on div "SearchWithCriteria7ee92c63-ba2f-499b-8367-47a6e5acd580 Work Title double elegy" at bounding box center [705, 237] width 778 height 44
type input "pure context"
click at [1013, 421] on button "Search" at bounding box center [1027, 426] width 133 height 44
click at [82, 174] on span "Catalog" at bounding box center [85, 175] width 56 height 21
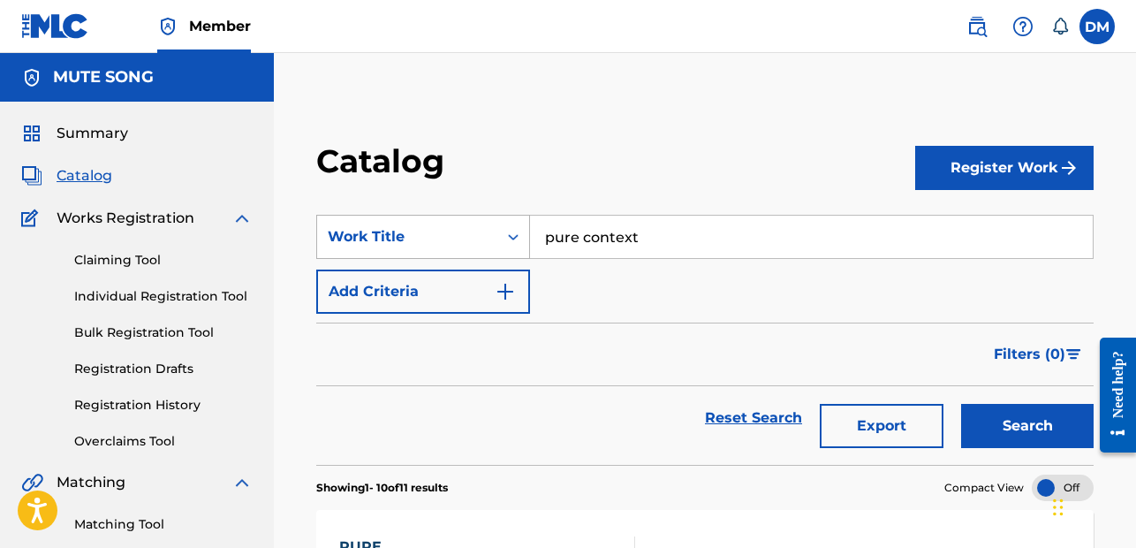
drag, startPoint x: 603, startPoint y: 237, endPoint x: 371, endPoint y: 226, distance: 232.6
click at [371, 226] on div "SearchWithCriteria7ee92c63-ba2f-499b-8367-47a6e5acd580 Work Title pure context" at bounding box center [705, 237] width 778 height 44
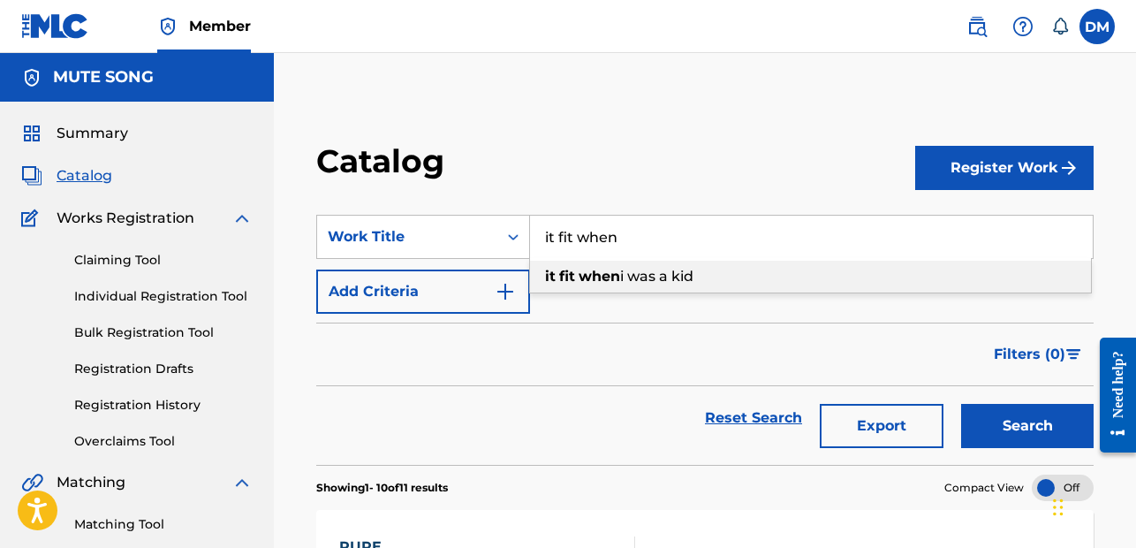
drag, startPoint x: 661, startPoint y: 281, endPoint x: 671, endPoint y: 281, distance: 10.6
click at [660, 281] on span "i was a kid" at bounding box center [656, 276] width 73 height 17
type input "it fit when i was a kid"
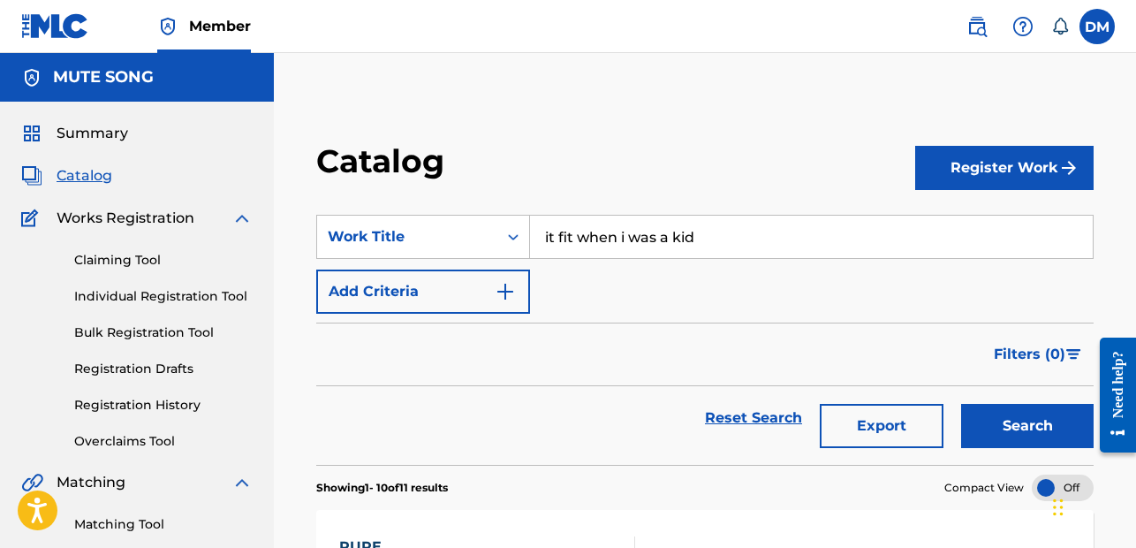
click at [1011, 425] on button "Search" at bounding box center [1027, 426] width 133 height 44
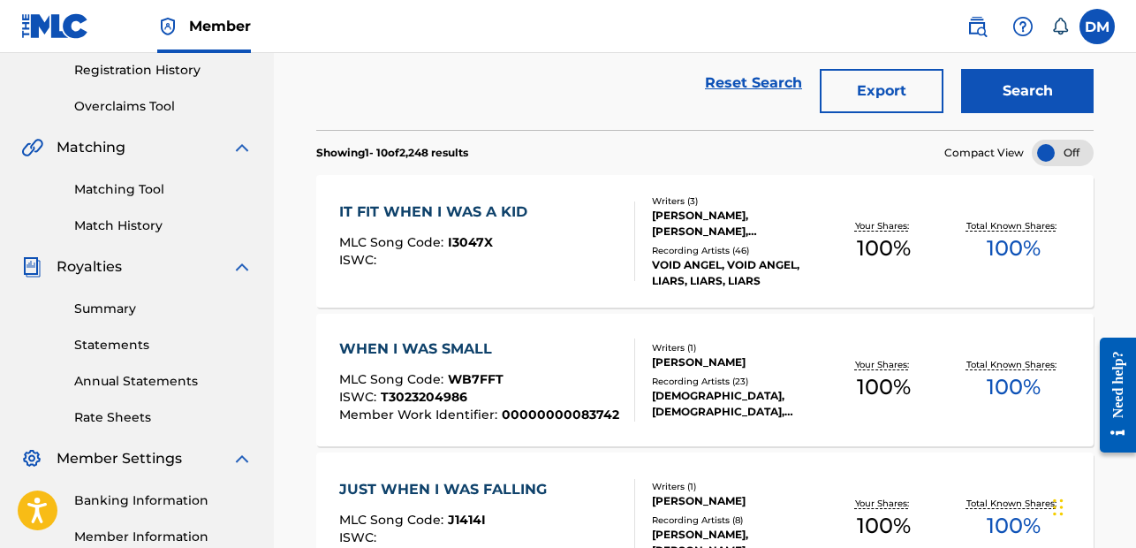
scroll to position [343, 0]
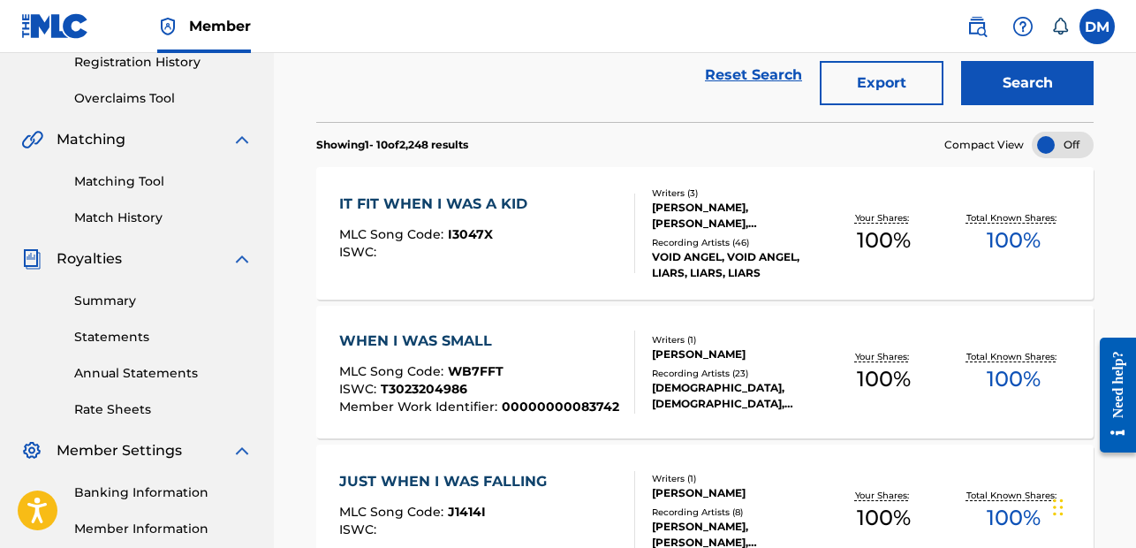
click at [447, 207] on div "IT FIT WHEN I WAS A KID" at bounding box center [437, 203] width 197 height 21
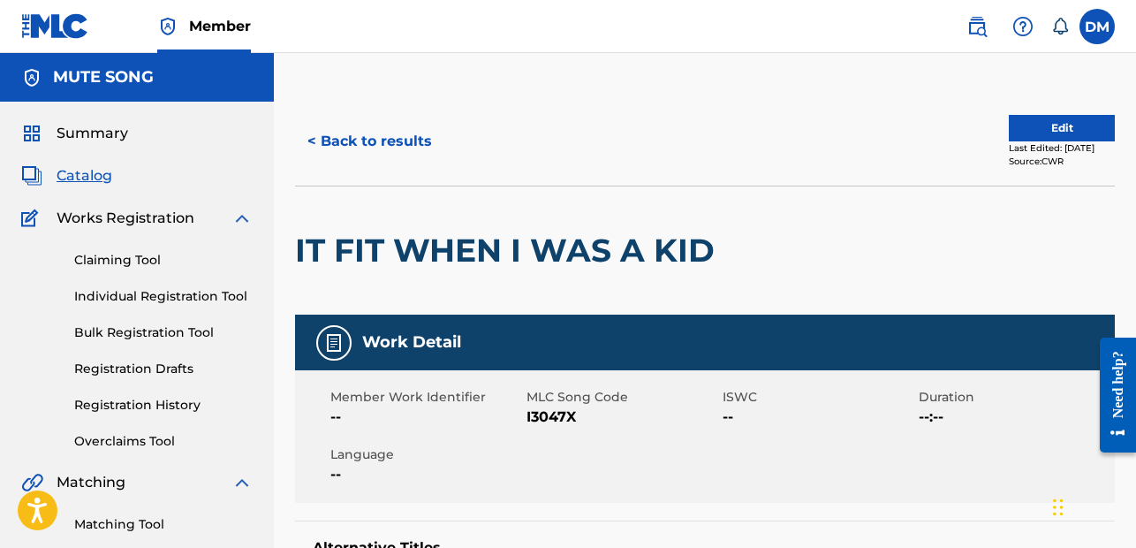
click at [70, 176] on span "Catalog" at bounding box center [85, 175] width 56 height 21
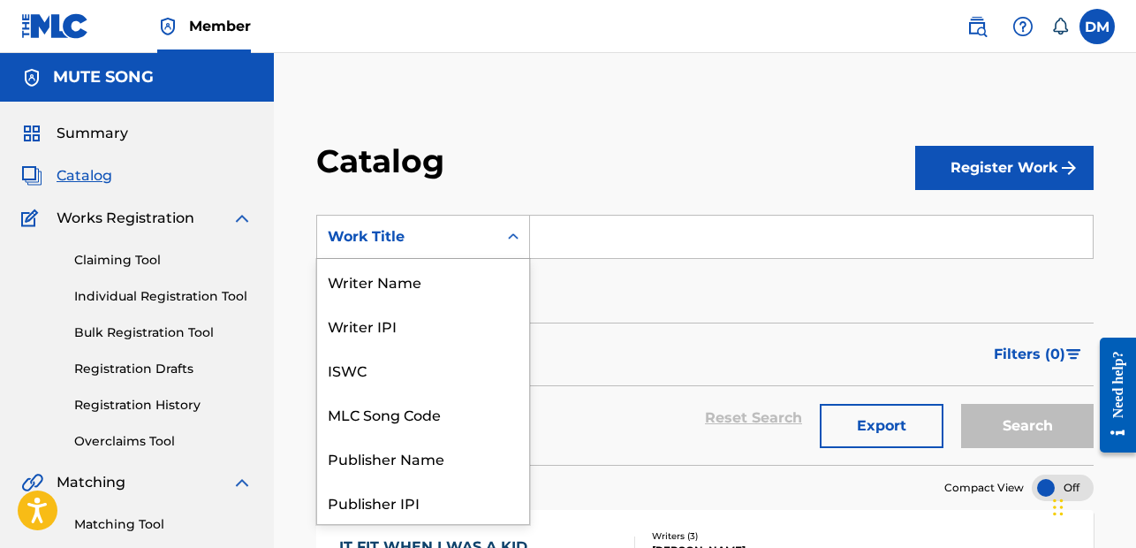
click at [384, 241] on div "Work Title" at bounding box center [407, 236] width 159 height 21
drag, startPoint x: 406, startPoint y: 286, endPoint x: 449, endPoint y: 270, distance: 46.1
click at [406, 286] on div "Writer Name" at bounding box center [423, 281] width 212 height 44
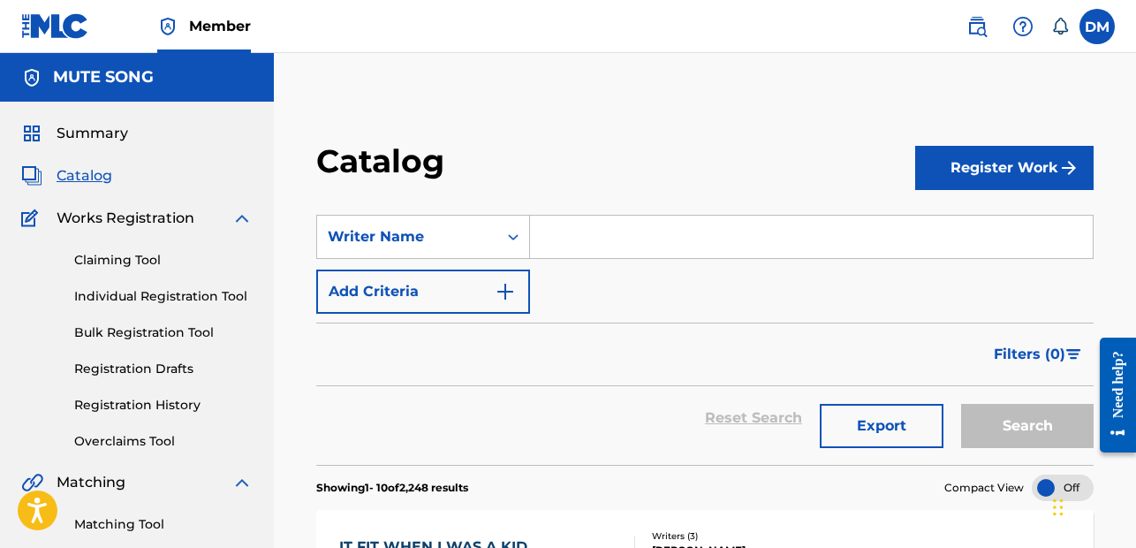
click at [588, 229] on input "Search Form" at bounding box center [811, 237] width 563 height 42
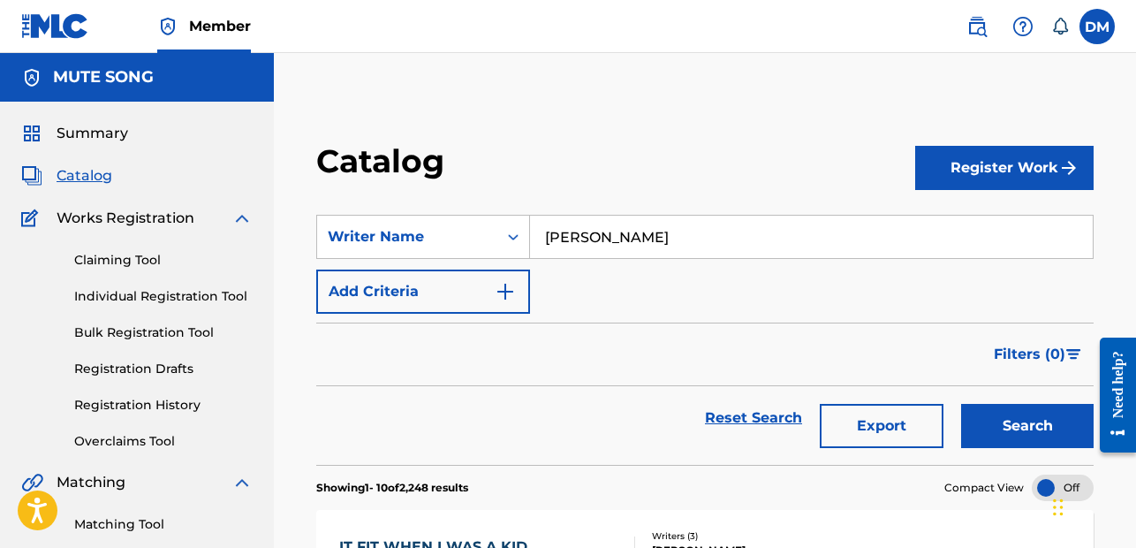
type input "[PERSON_NAME]"
click at [1011, 425] on button "Search" at bounding box center [1027, 426] width 133 height 44
click at [440, 239] on div "Writer Name" at bounding box center [407, 236] width 159 height 21
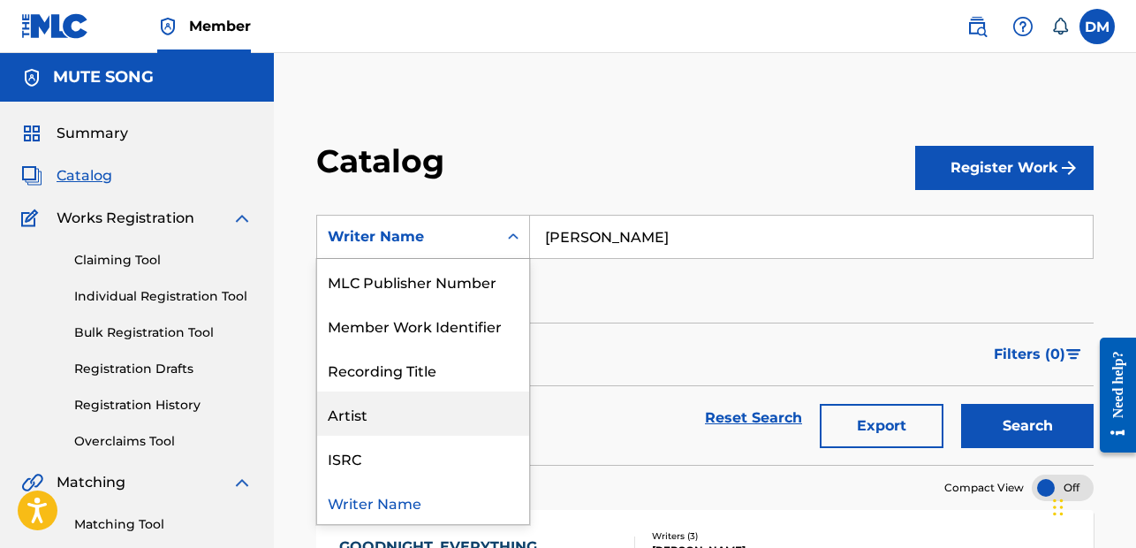
scroll to position [259, 0]
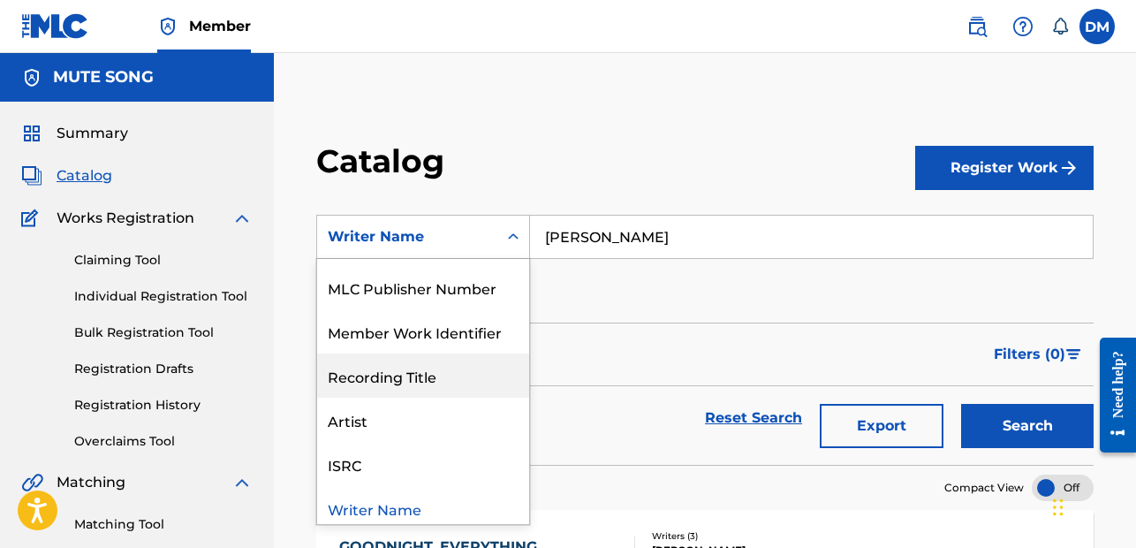
click at [634, 300] on div "SearchWithCriteriab9c2b7d7-ab78-4c8a-938b-2fd2ad769233 Recording Title, 9 of 12…" at bounding box center [705, 264] width 778 height 99
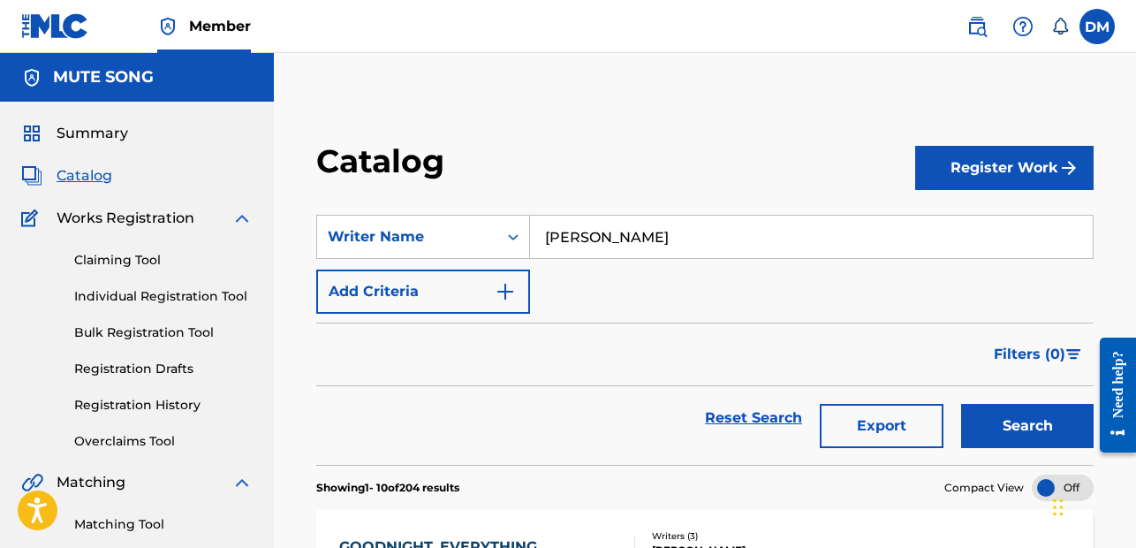
click at [412, 298] on button "Add Criteria" at bounding box center [423, 291] width 214 height 44
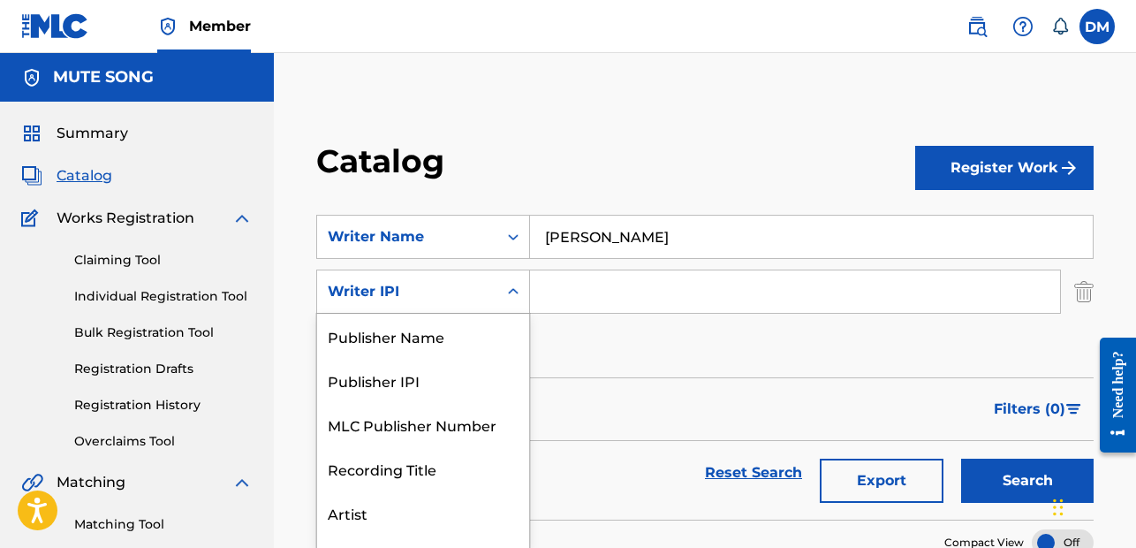
scroll to position [27, 0]
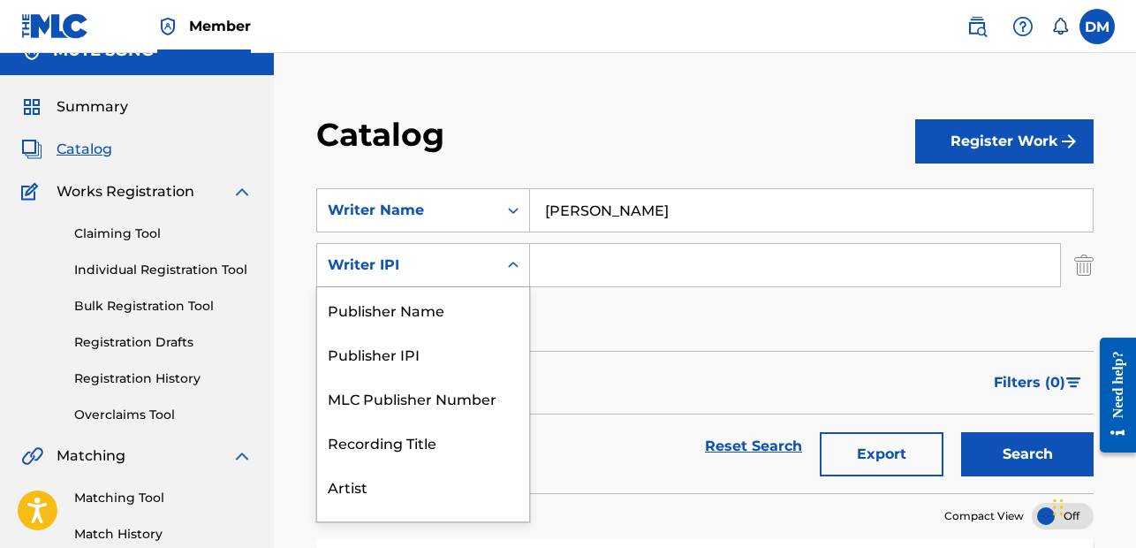
click at [436, 287] on div "Writer IPI selected, 7 of 7. 7 results available. Use Up and Down to choose opt…" at bounding box center [423, 265] width 214 height 44
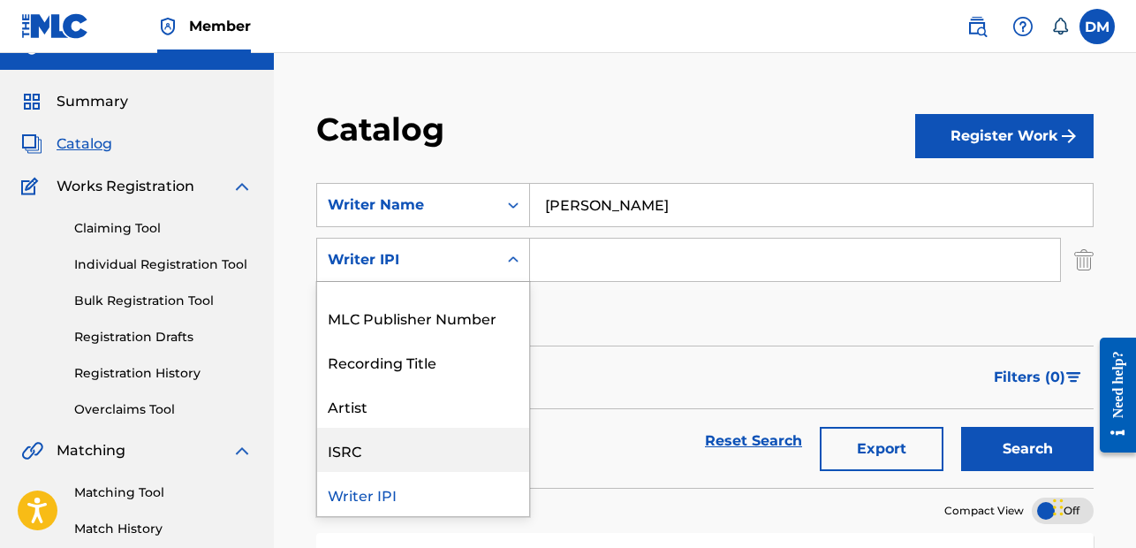
scroll to position [71, 0]
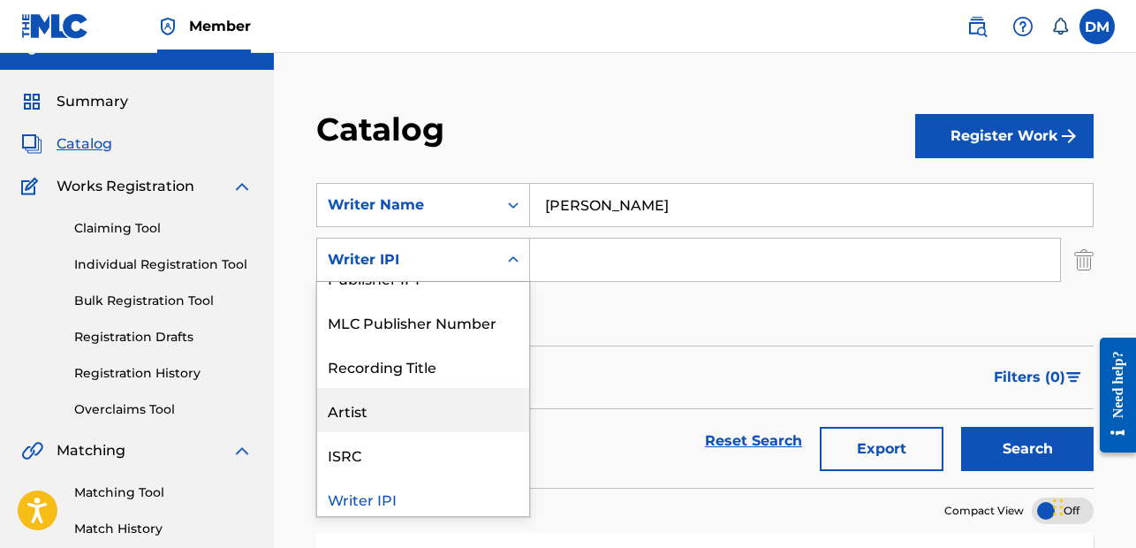
click at [400, 418] on div "Artist" at bounding box center [423, 410] width 212 height 44
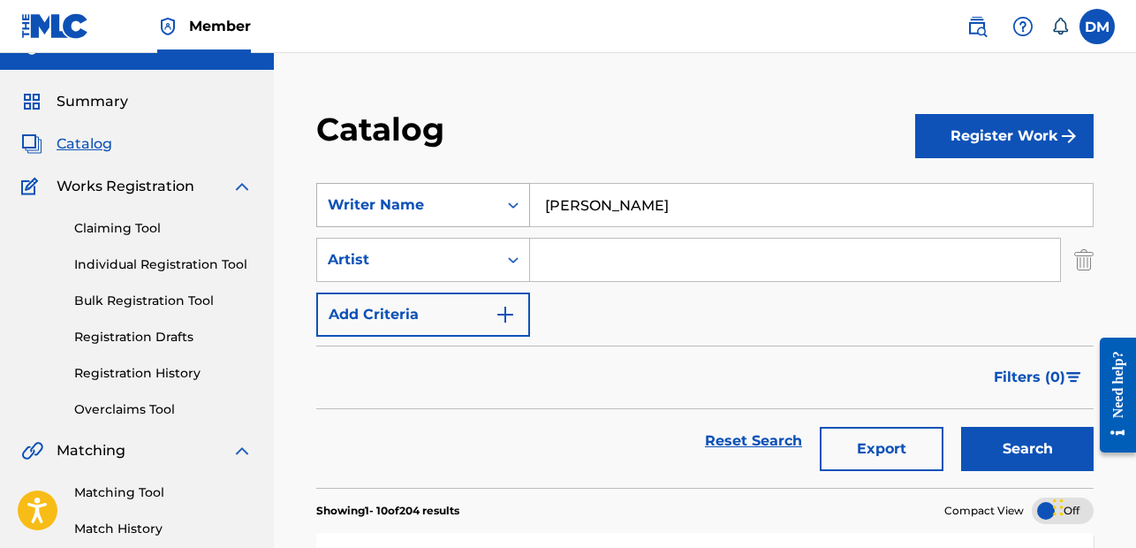
drag, startPoint x: 676, startPoint y: 199, endPoint x: 443, endPoint y: 185, distance: 233.7
click at [443, 185] on div "SearchWithCriteriab9c2b7d7-ab78-4c8a-938b-2fd2ad769233 Writer Name [PERSON_NAME]" at bounding box center [705, 205] width 778 height 44
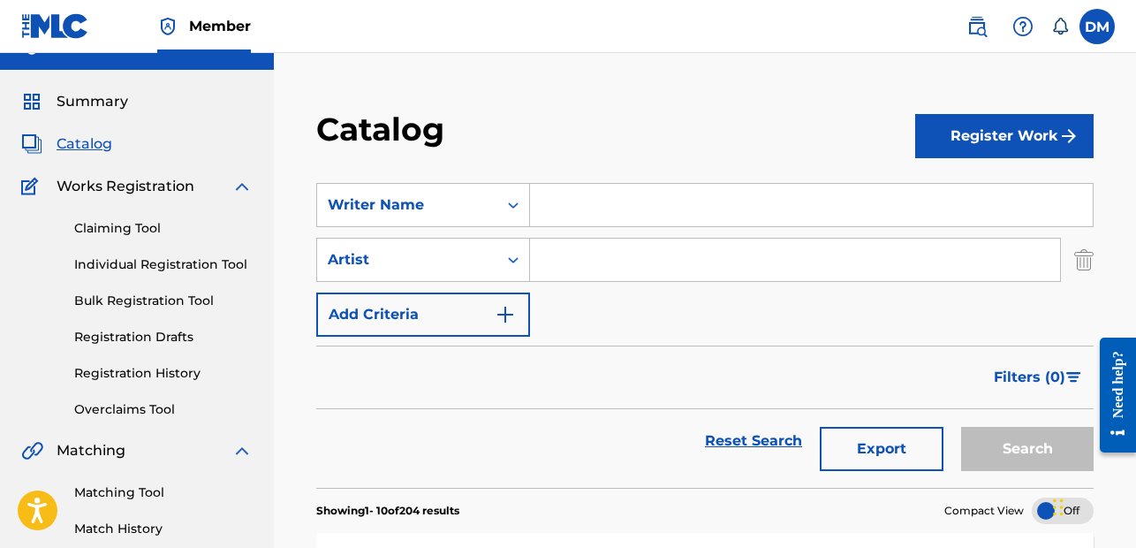
click at [611, 258] on input "Search Form" at bounding box center [795, 260] width 530 height 42
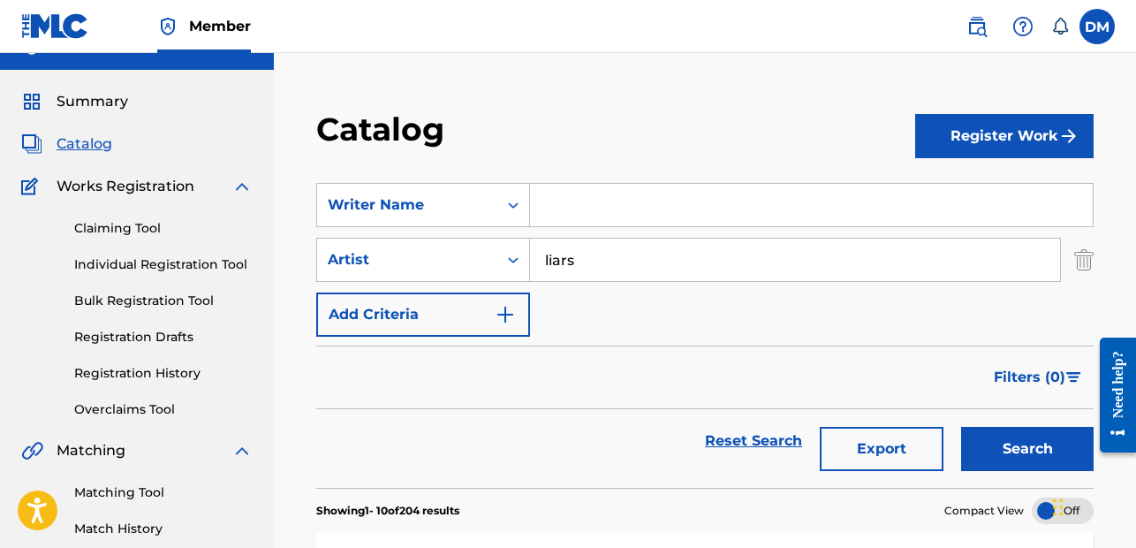
type input "liars"
click at [1039, 444] on button "Search" at bounding box center [1027, 449] width 133 height 44
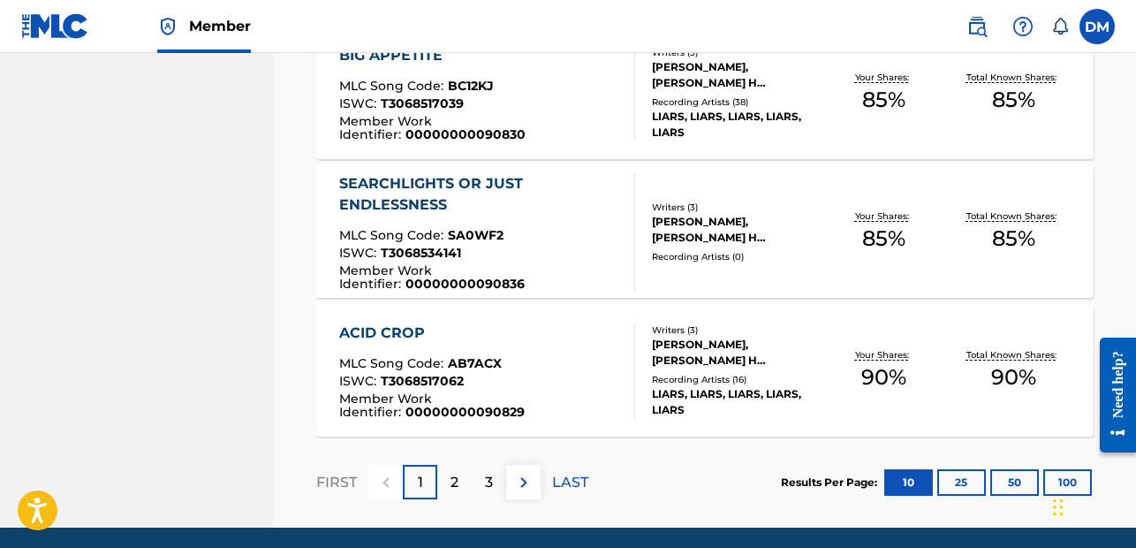
scroll to position [0, 0]
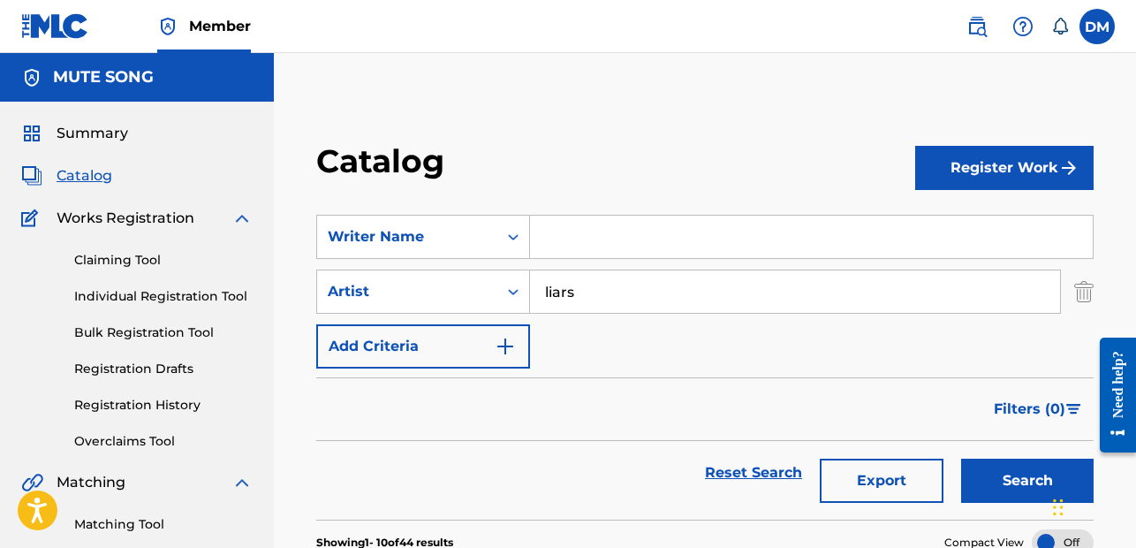
drag, startPoint x: 513, startPoint y: 276, endPoint x: 406, endPoint y: 265, distance: 107.4
click at [406, 265] on div "SearchWithCriteriab9c2b7d7-ab78-4c8a-938b-2fd2ad769233 Writer Name SearchWithCr…" at bounding box center [705, 292] width 778 height 154
click at [654, 228] on input "Search Form" at bounding box center [811, 237] width 563 height 42
type input "m"
type input ","
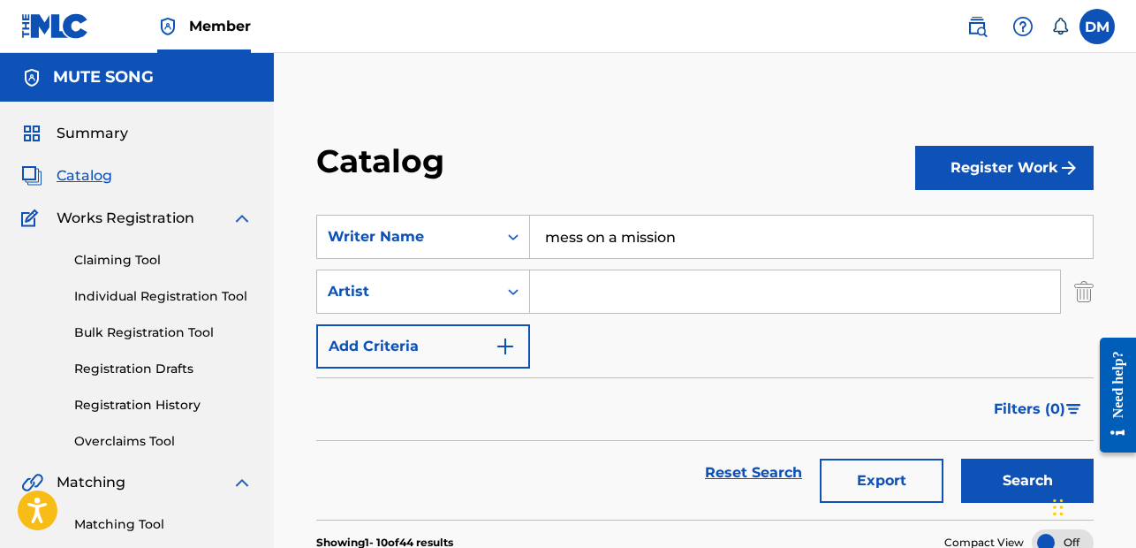
type input "mess on a mission"
click at [1015, 474] on button "Search" at bounding box center [1027, 481] width 133 height 44
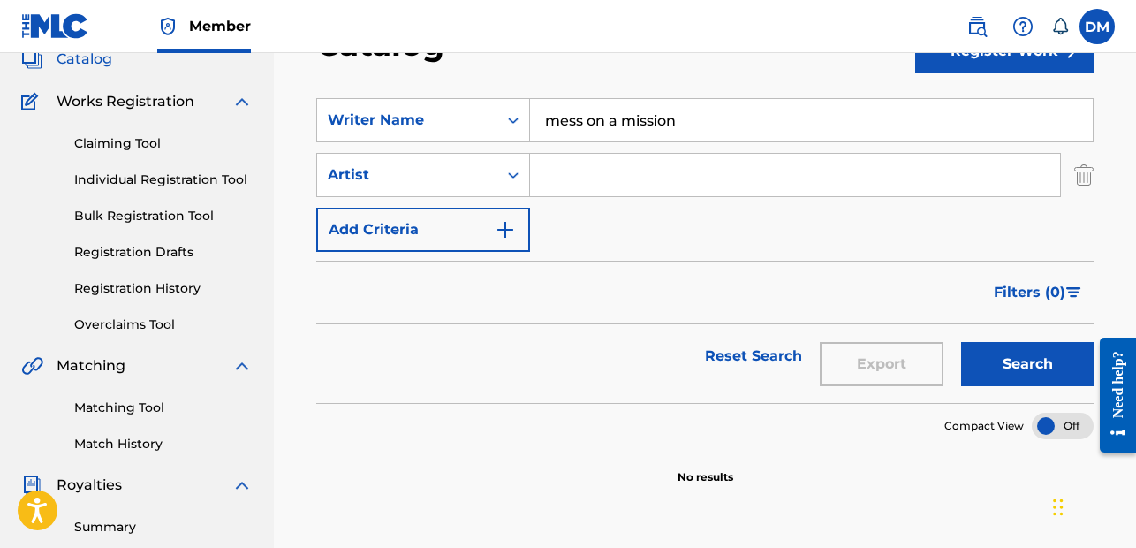
scroll to position [95, 0]
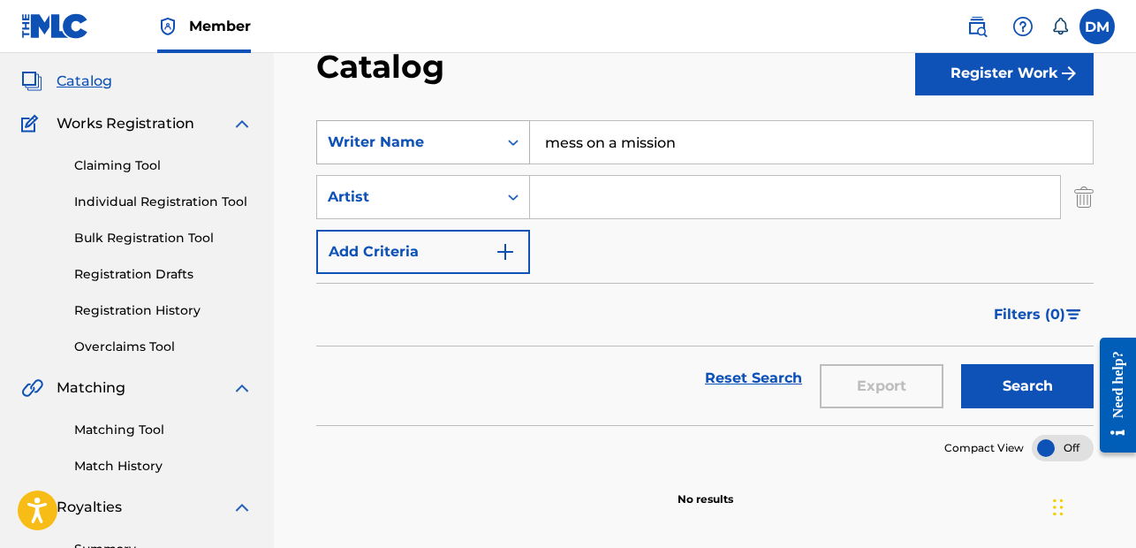
click at [444, 140] on div "Writer Name" at bounding box center [407, 142] width 159 height 21
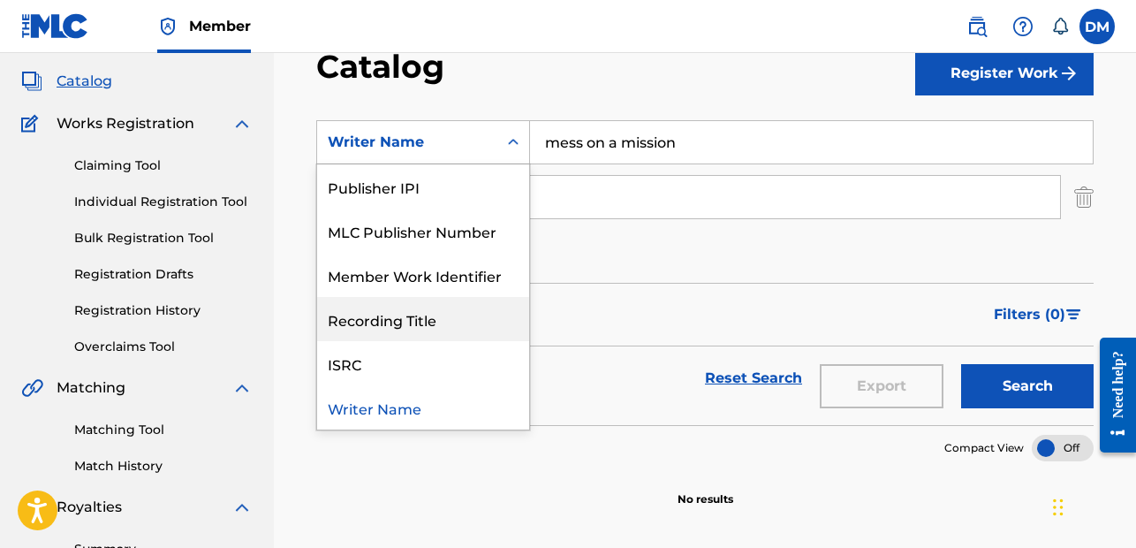
scroll to position [0, 0]
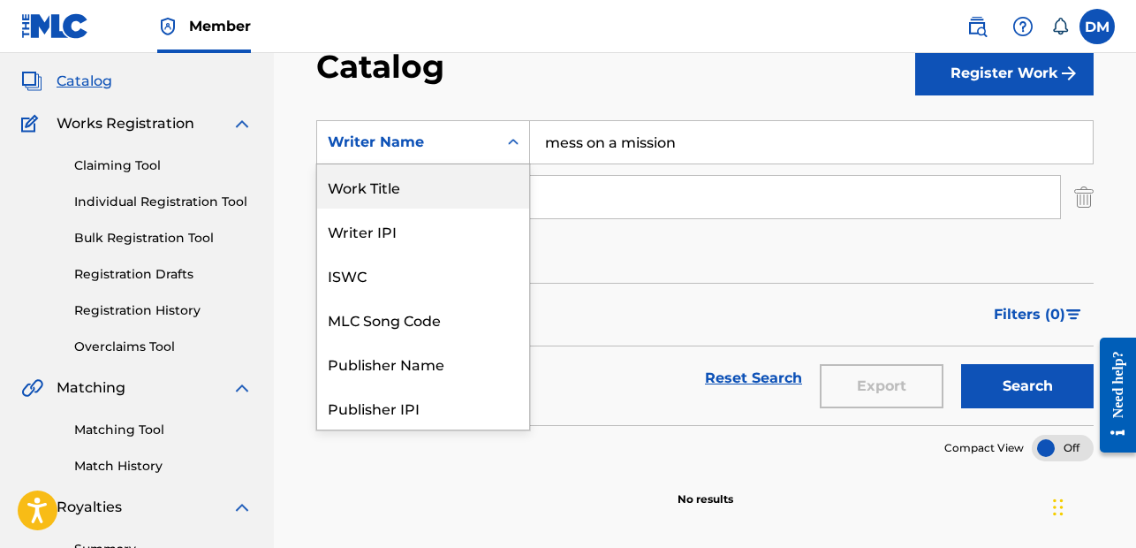
click at [403, 201] on div "Work Title" at bounding box center [423, 186] width 212 height 44
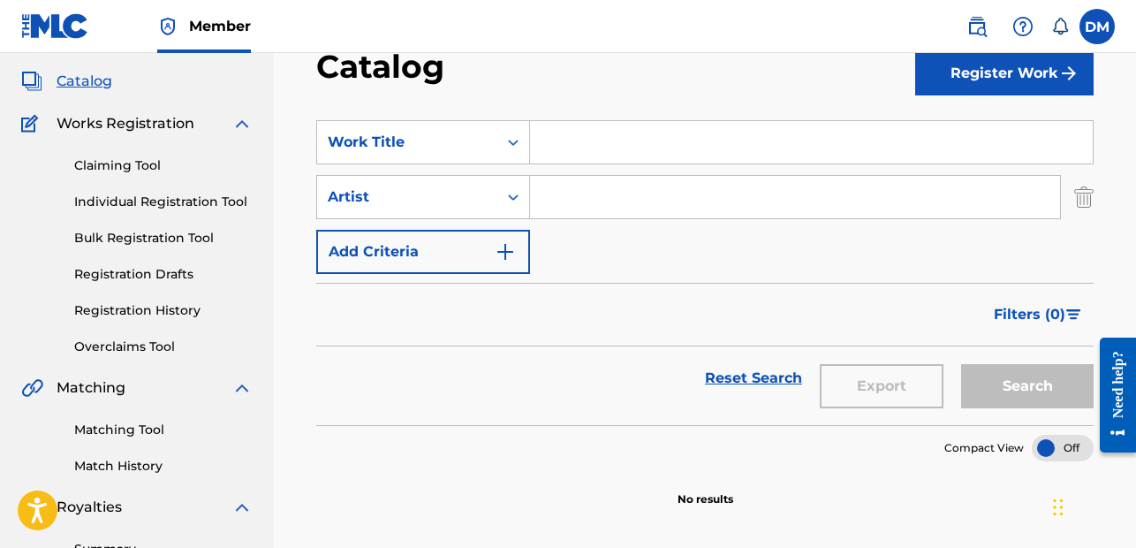
click at [565, 134] on input "Search Form" at bounding box center [811, 142] width 563 height 42
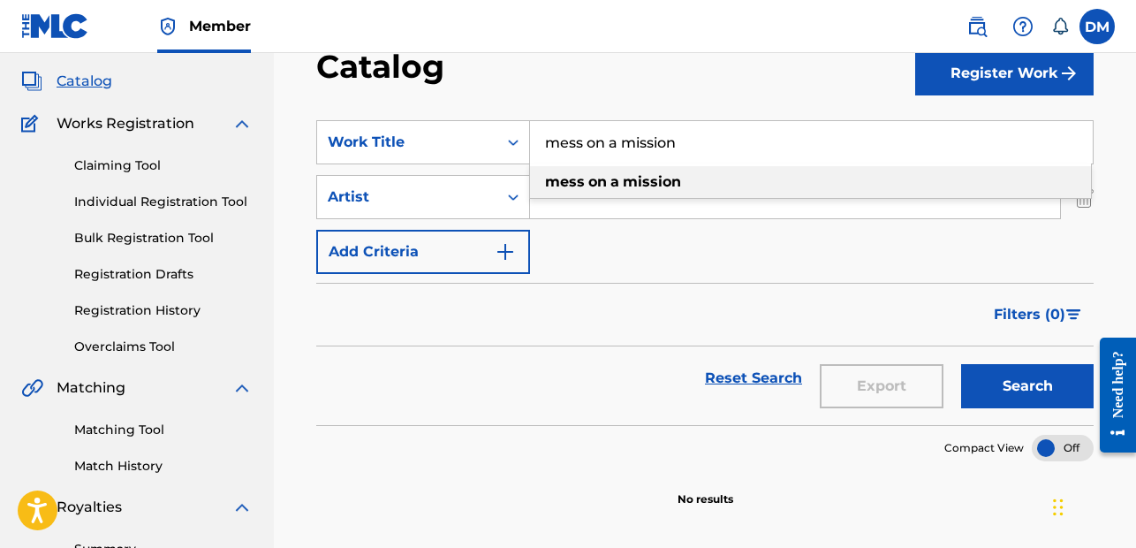
type input "mess on a mission"
click at [611, 178] on strong "a" at bounding box center [615, 181] width 9 height 17
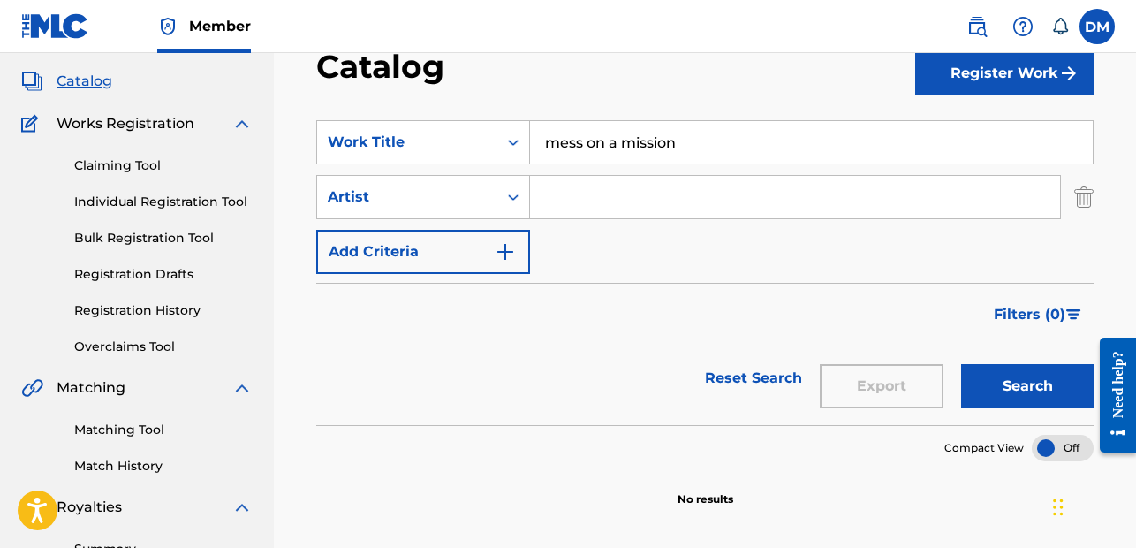
click at [1060, 382] on button "Search" at bounding box center [1027, 386] width 133 height 44
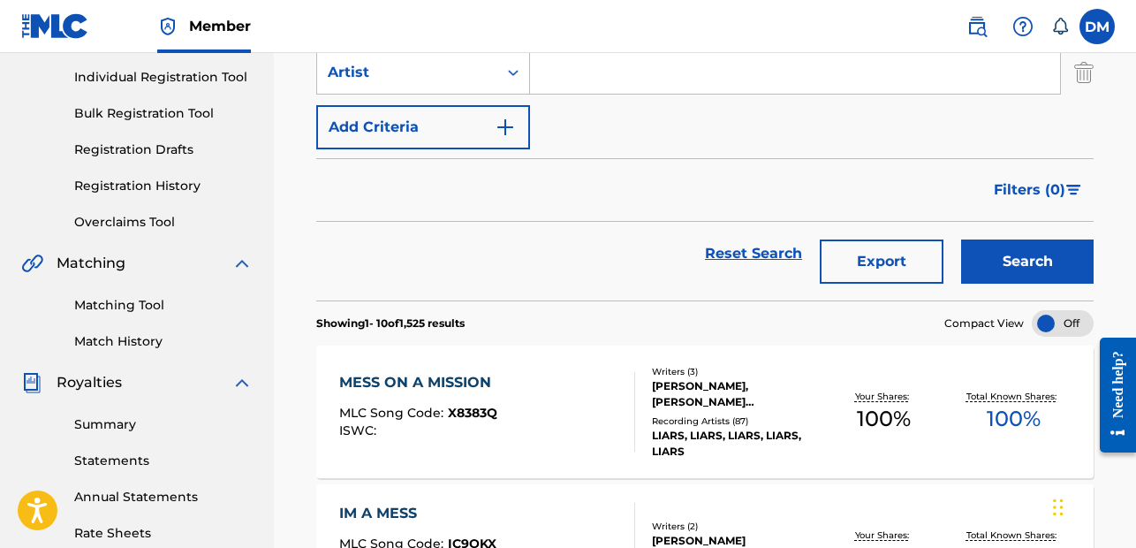
scroll to position [218, 0]
click at [391, 378] on div "MESS ON A MISSION" at bounding box center [419, 383] width 161 height 21
